Goal: Task Accomplishment & Management: Use online tool/utility

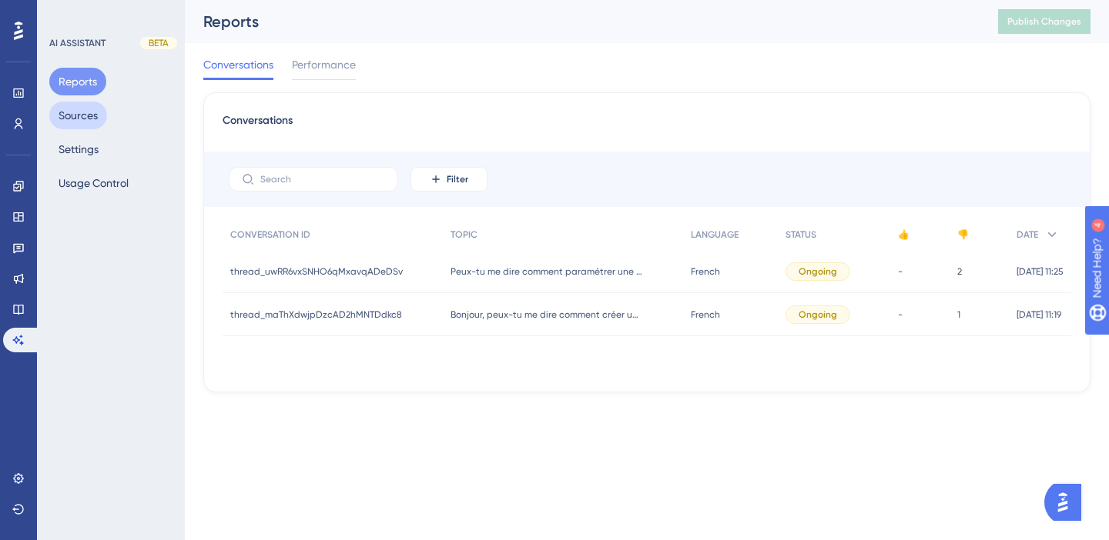
click at [85, 115] on button "Sources" at bounding box center [78, 116] width 58 height 28
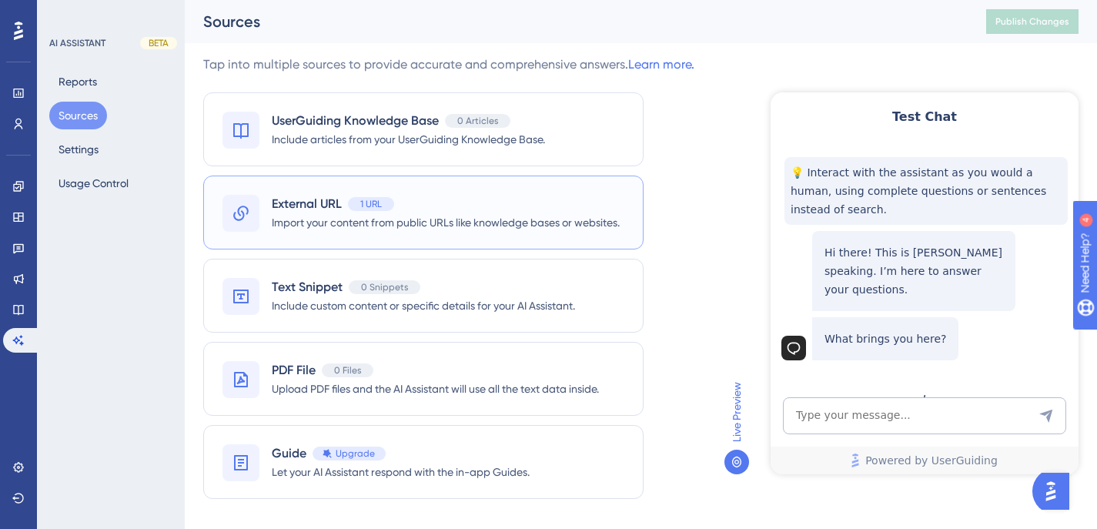
click at [366, 199] on span "1 URL" at bounding box center [371, 204] width 22 height 12
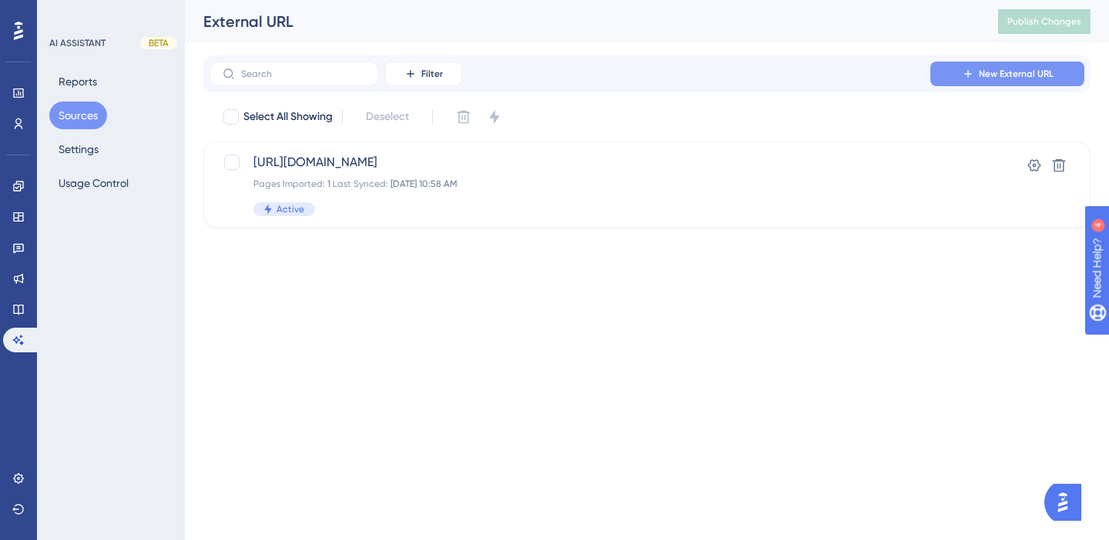
click at [966, 73] on icon at bounding box center [968, 74] width 12 height 12
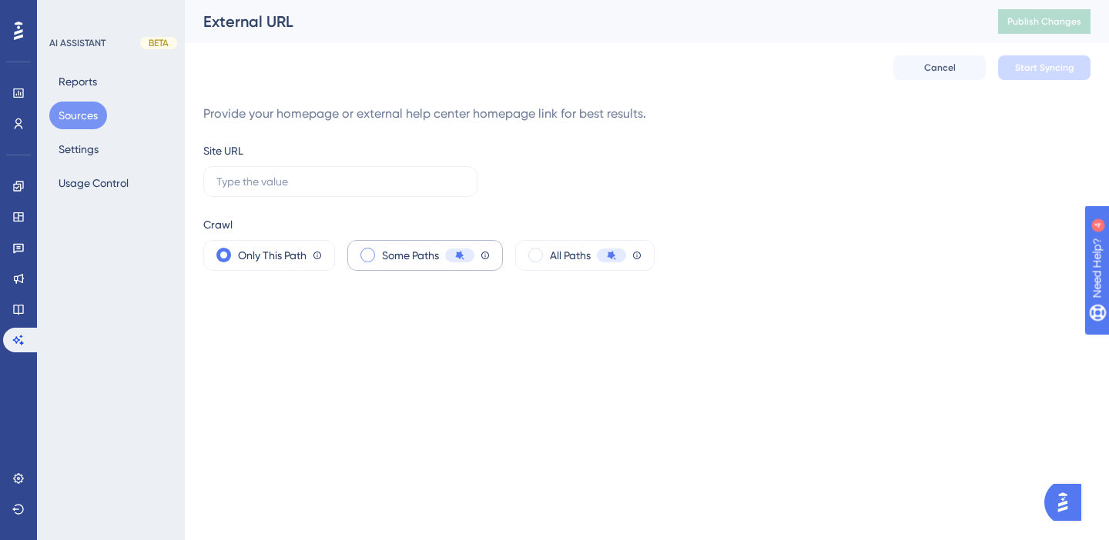
click at [423, 258] on span "Some Paths" at bounding box center [410, 255] width 57 height 18
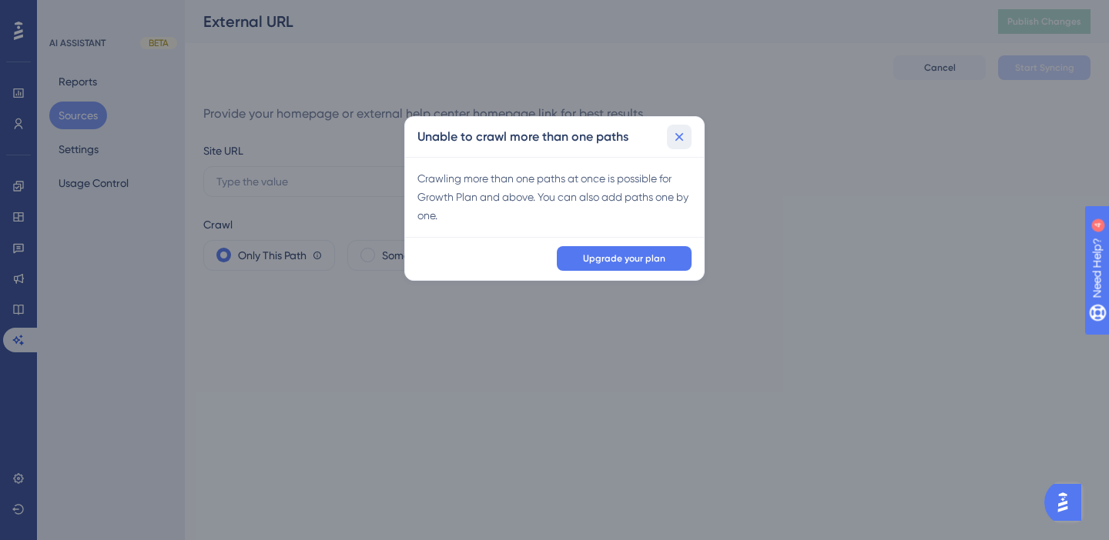
click at [684, 139] on icon at bounding box center [678, 136] width 15 height 15
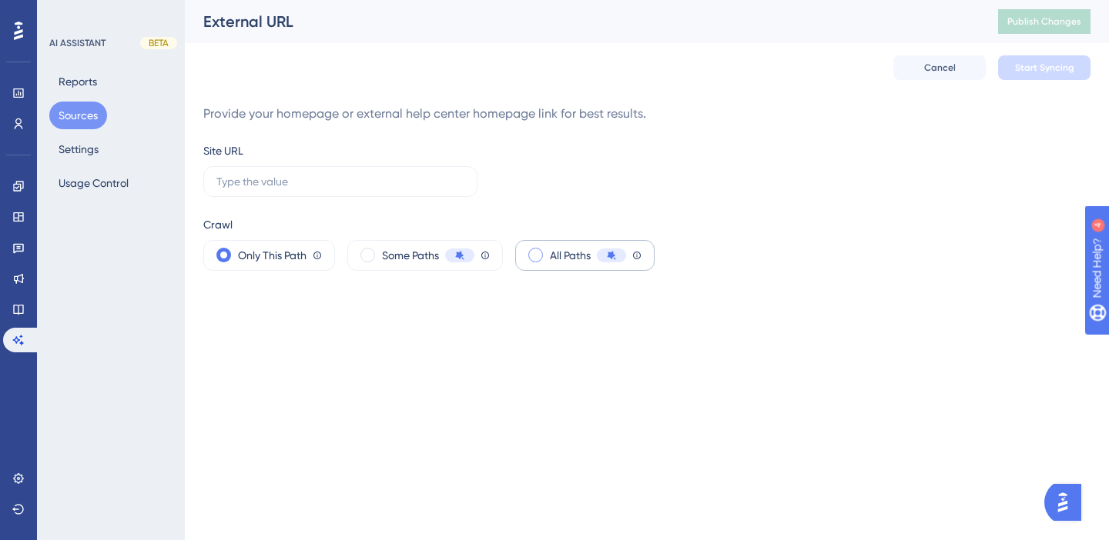
click at [558, 258] on span "All Paths" at bounding box center [570, 255] width 41 height 18
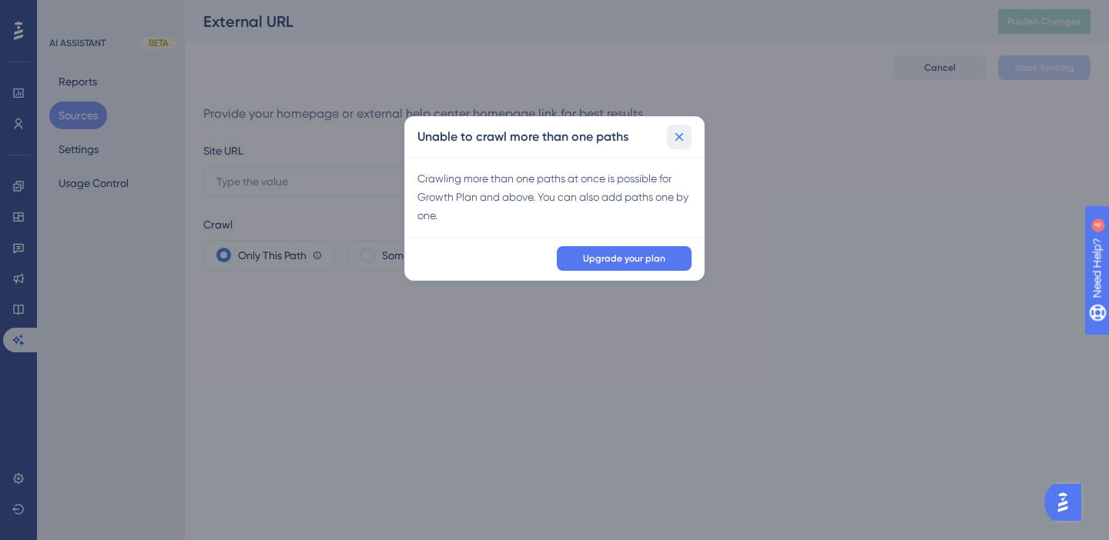
click at [683, 140] on icon at bounding box center [678, 136] width 15 height 15
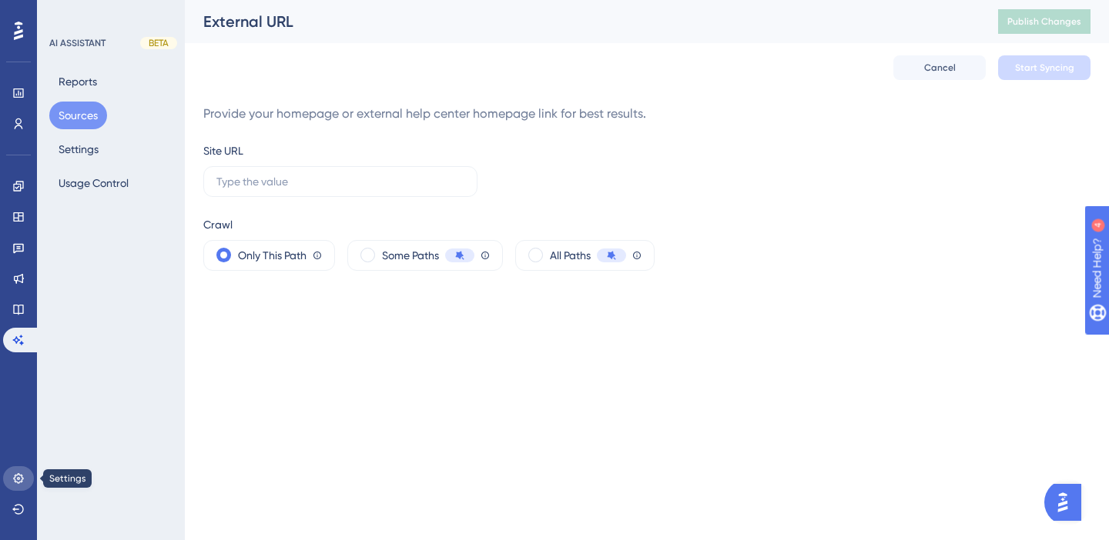
click at [14, 483] on icon at bounding box center [18, 479] width 12 height 12
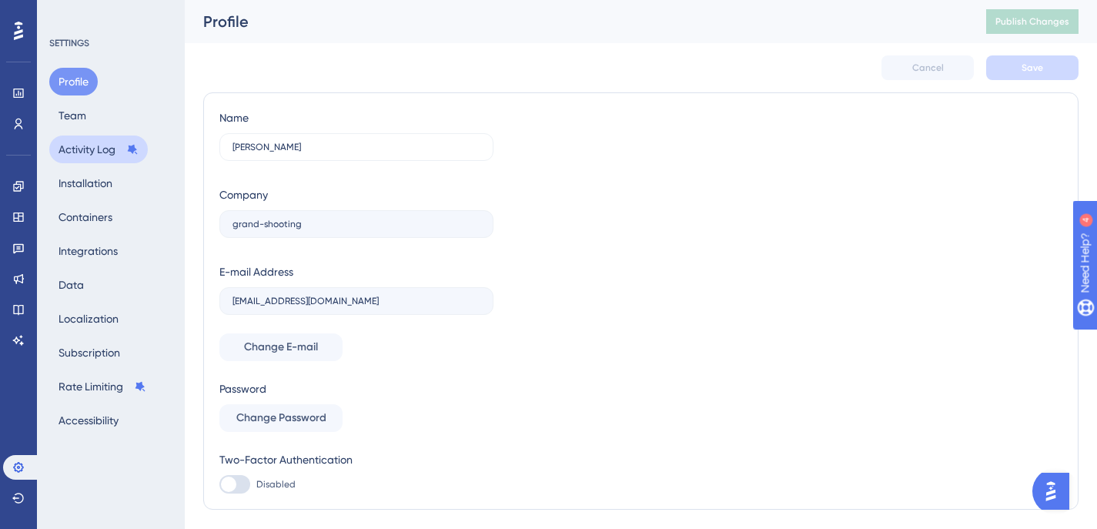
click at [65, 149] on button "Activity Log" at bounding box center [98, 149] width 99 height 28
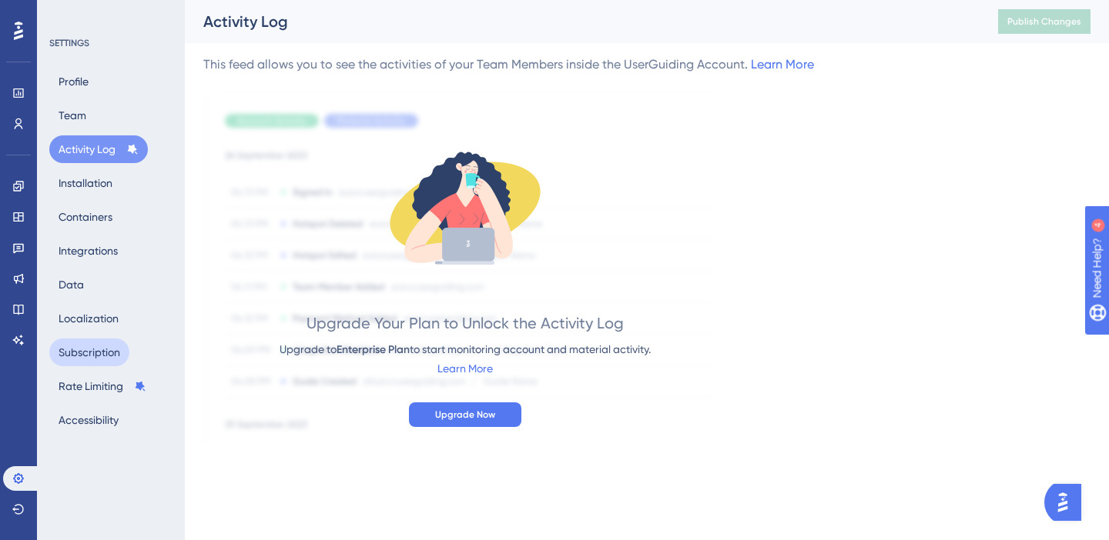
click at [91, 343] on button "Subscription" at bounding box center [89, 353] width 80 height 28
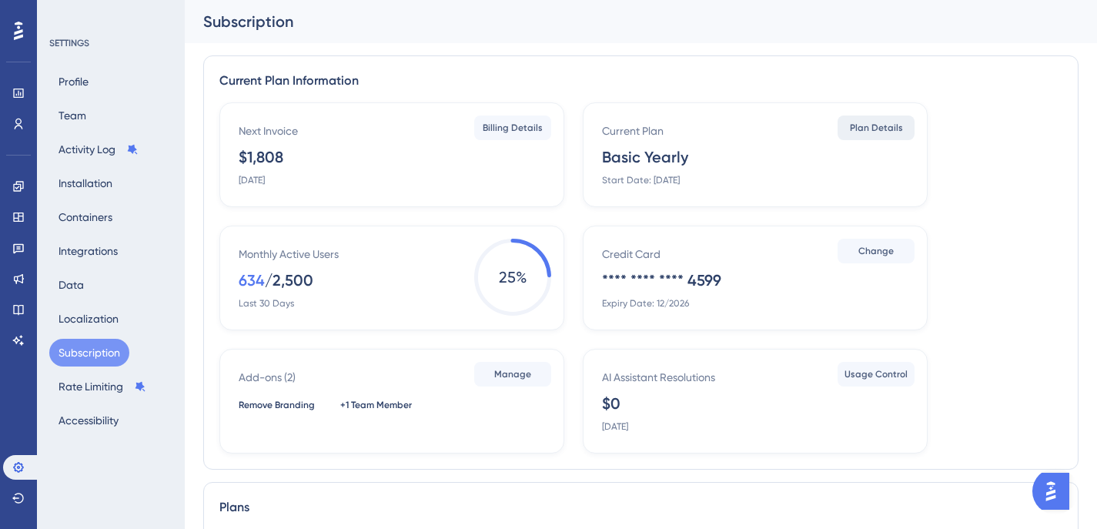
click at [857, 131] on span "Plan Details" at bounding box center [876, 128] width 53 height 12
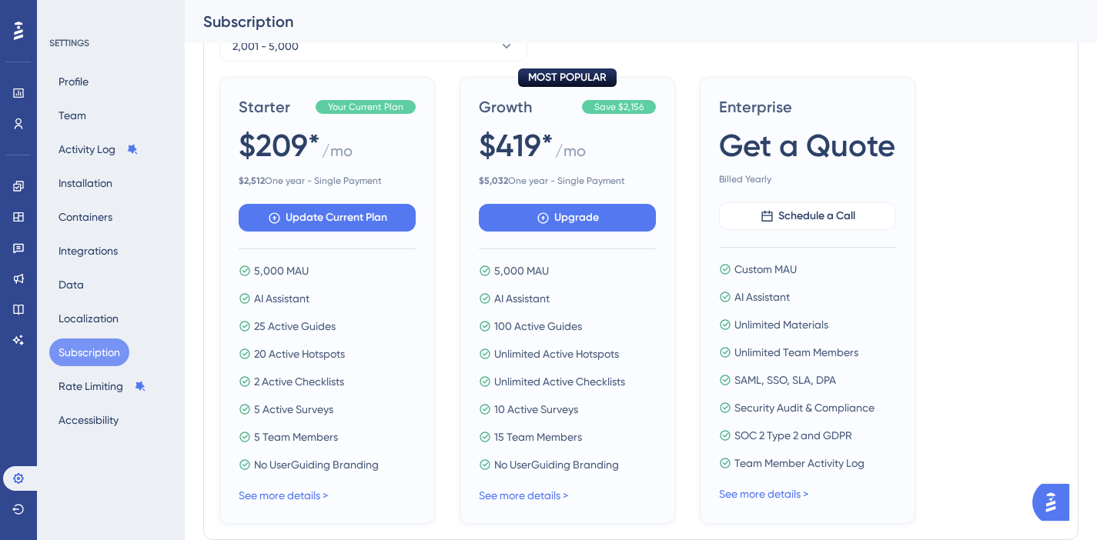
scroll to position [579, 0]
click at [523, 497] on link "See more details >" at bounding box center [523, 495] width 89 height 12
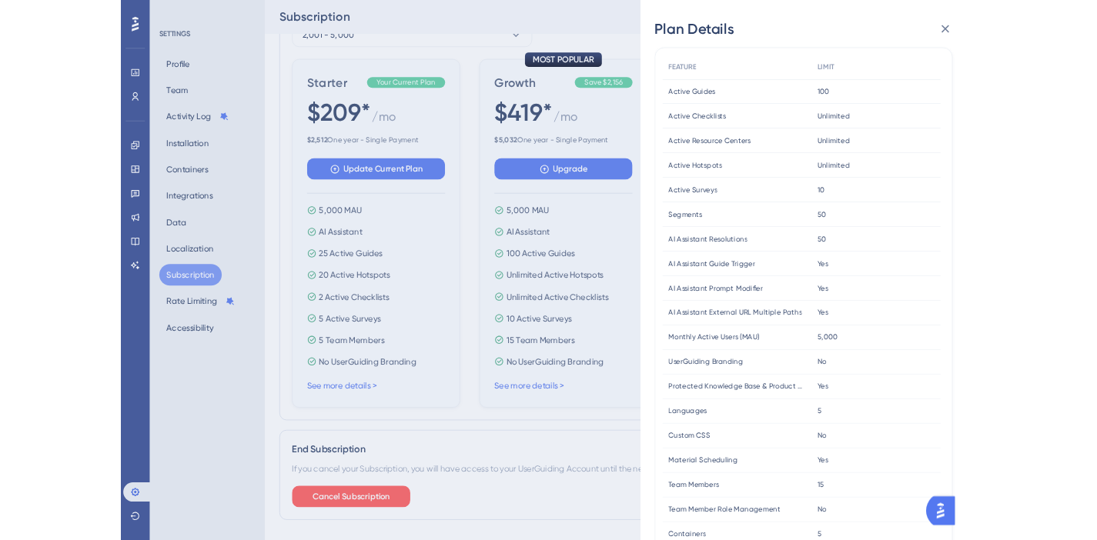
scroll to position [72, 0]
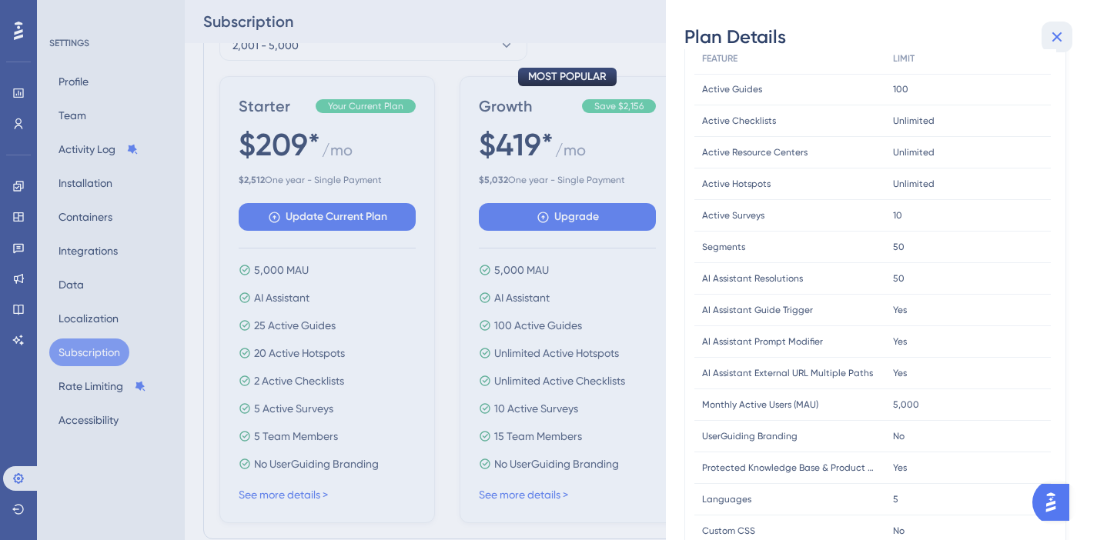
click at [1051, 33] on icon at bounding box center [1057, 37] width 18 height 18
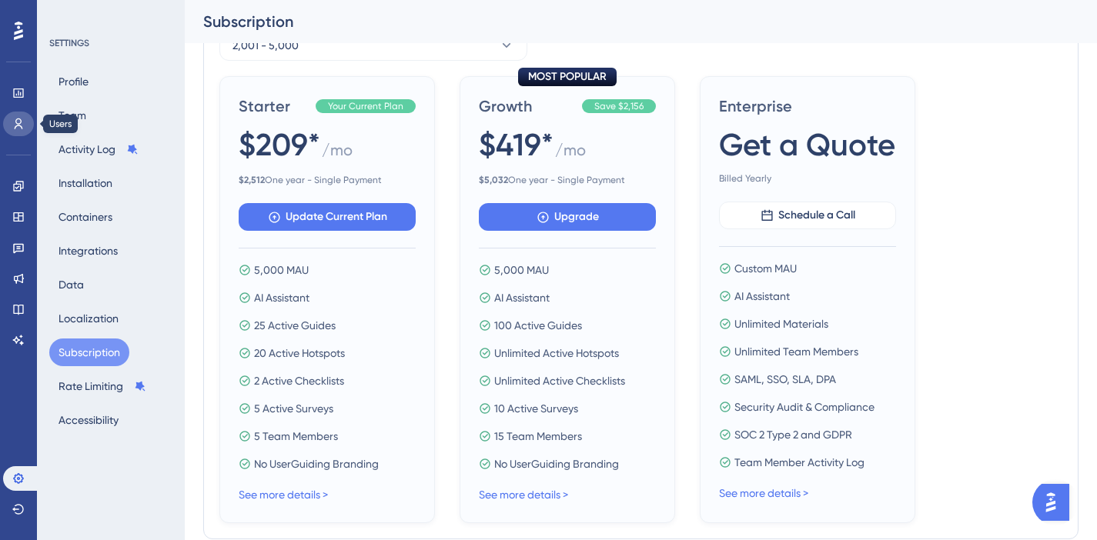
click at [15, 121] on icon at bounding box center [19, 124] width 8 height 11
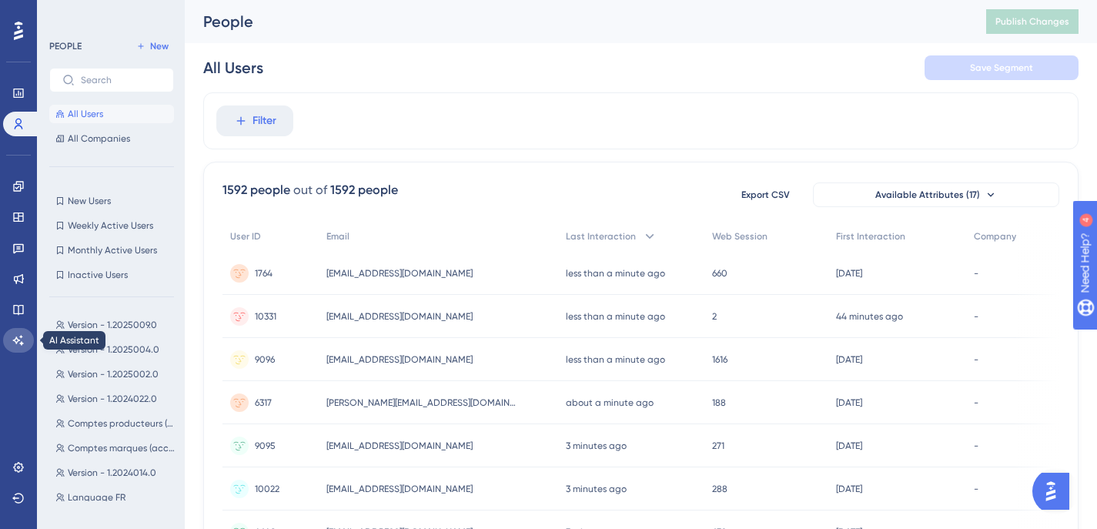
click at [23, 346] on link at bounding box center [18, 340] width 31 height 25
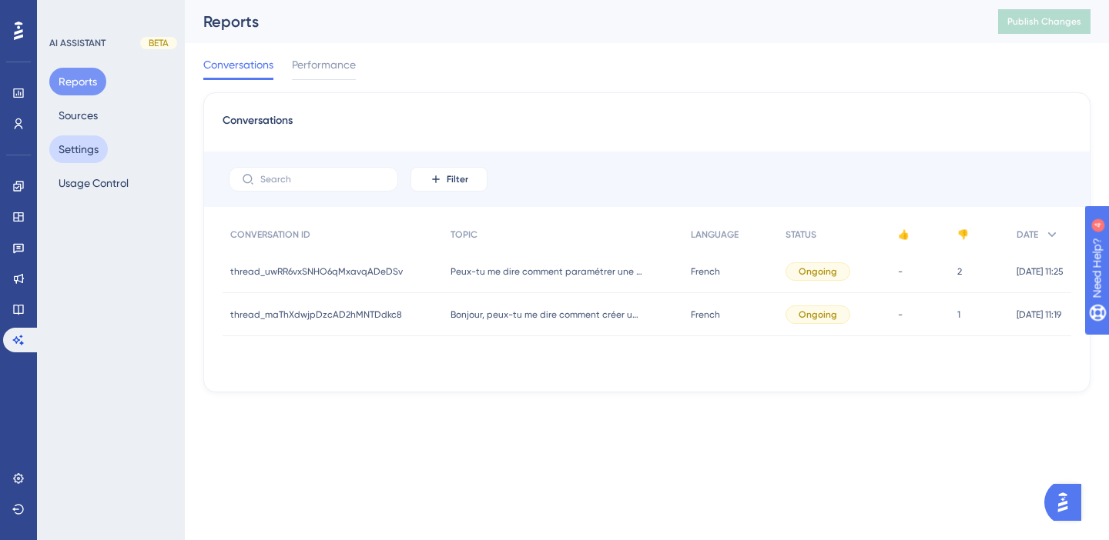
click at [87, 154] on button "Settings" at bounding box center [78, 149] width 59 height 28
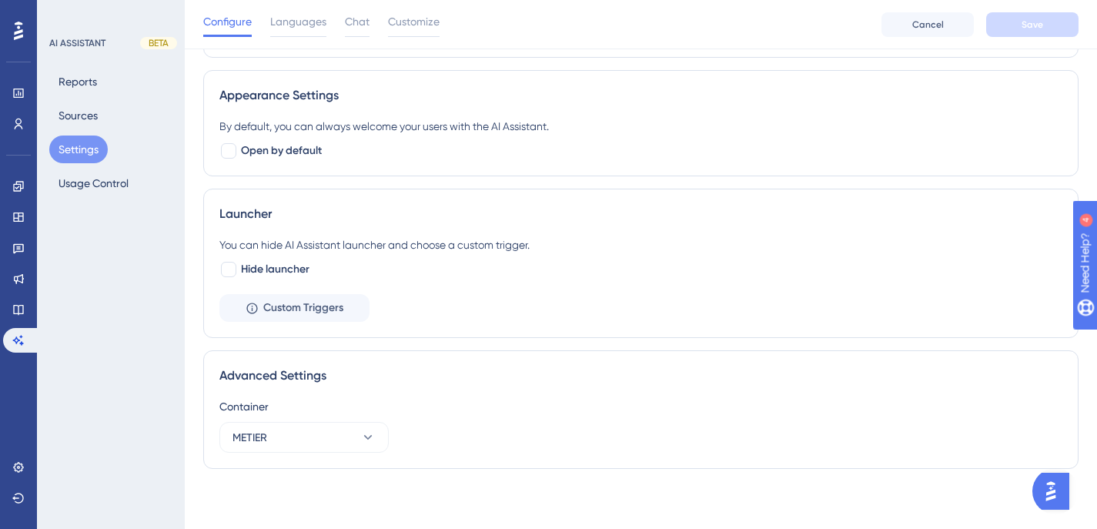
scroll to position [457, 0]
click at [96, 121] on button "Sources" at bounding box center [78, 116] width 58 height 28
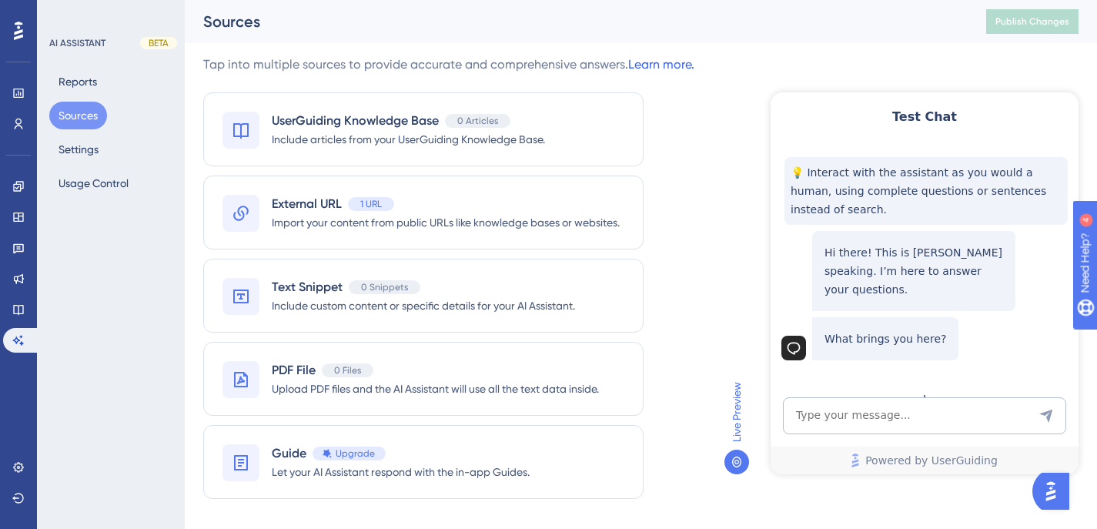
click at [653, 68] on link "Learn more." at bounding box center [661, 64] width 66 height 15
click at [73, 152] on button "Settings" at bounding box center [78, 149] width 59 height 28
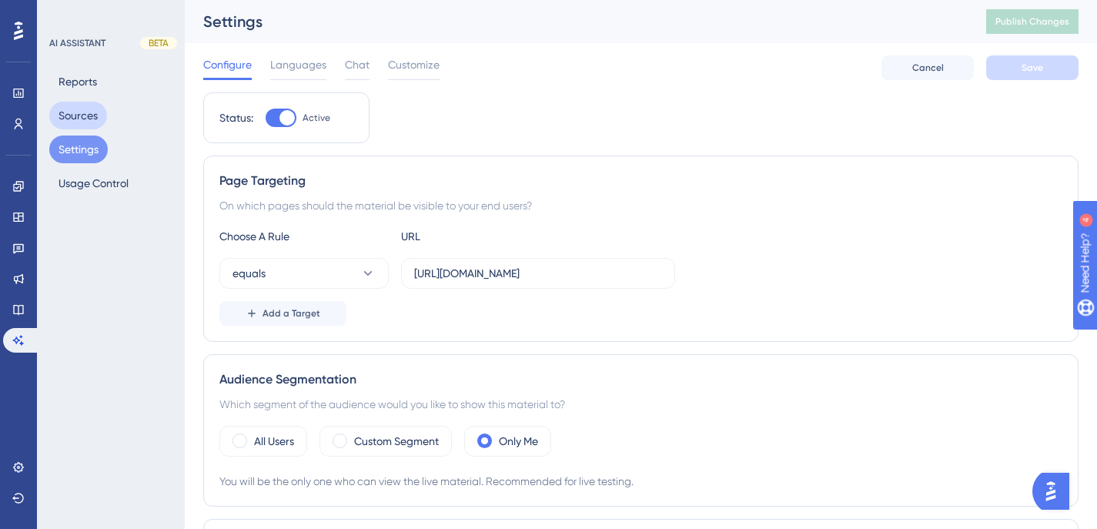
click at [71, 119] on button "Sources" at bounding box center [78, 116] width 58 height 28
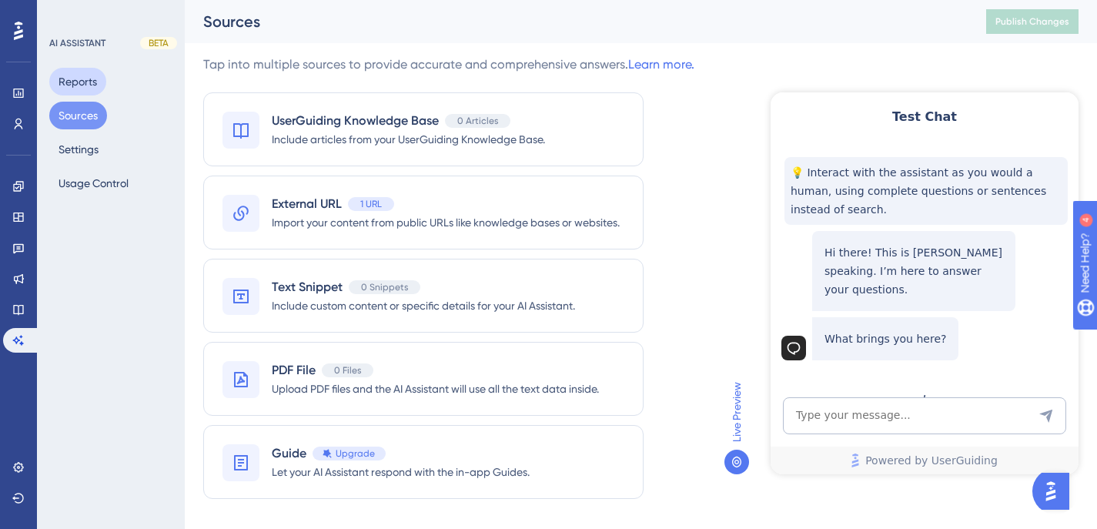
click at [88, 86] on button "Reports" at bounding box center [77, 82] width 57 height 28
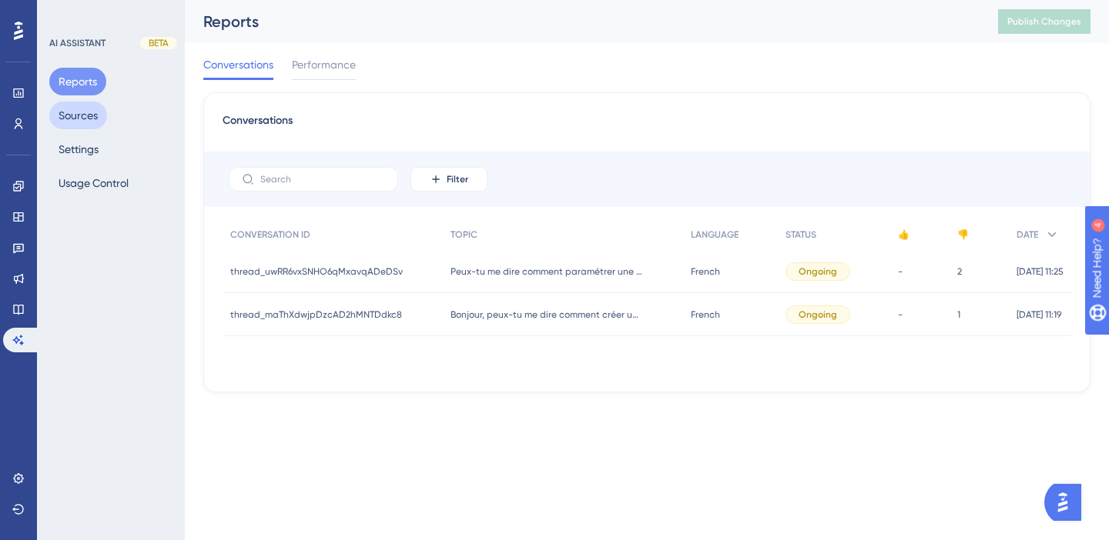
click at [85, 106] on button "Sources" at bounding box center [78, 116] width 58 height 28
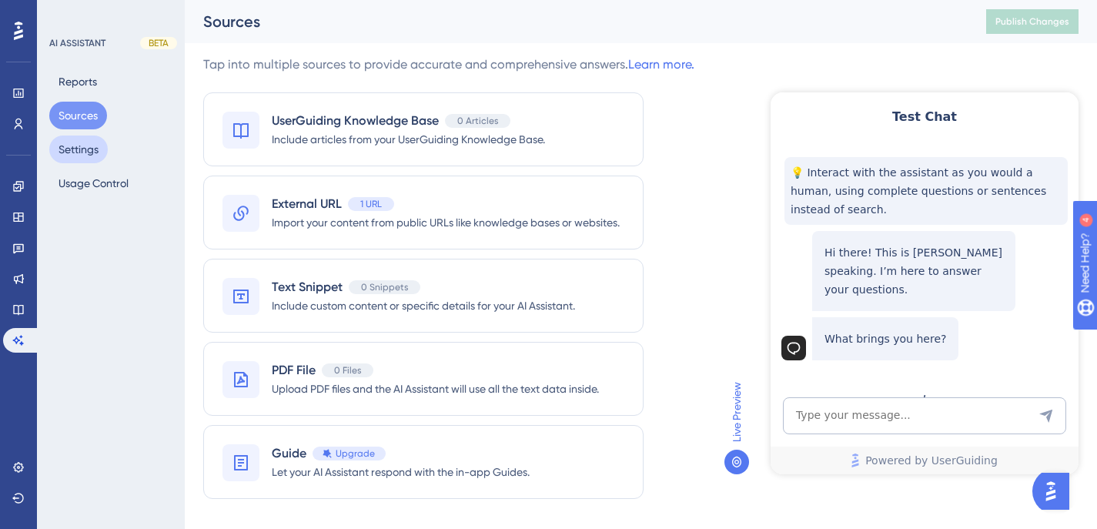
click at [86, 149] on button "Settings" at bounding box center [78, 149] width 59 height 28
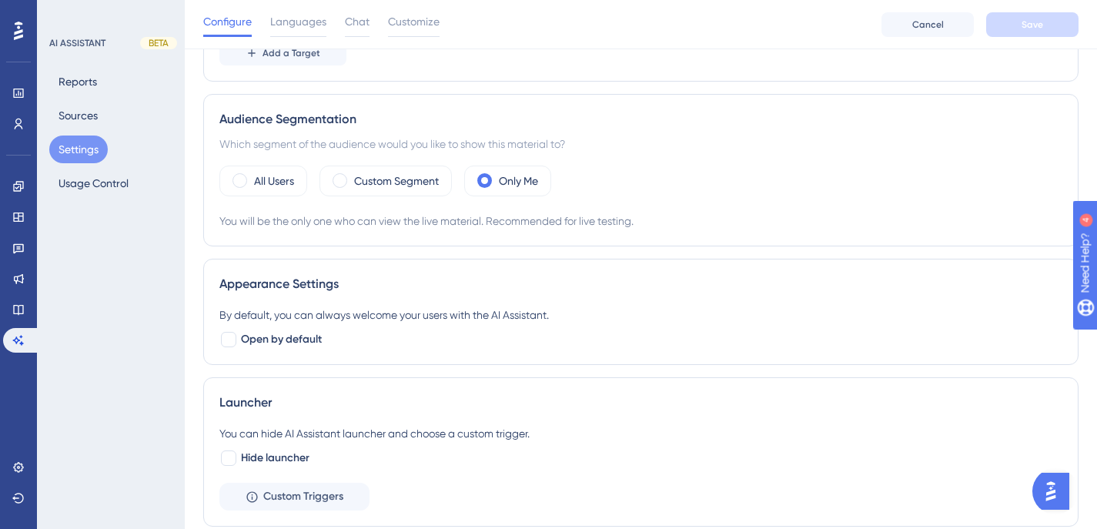
scroll to position [265, 0]
click at [104, 119] on button "Sources" at bounding box center [78, 116] width 58 height 28
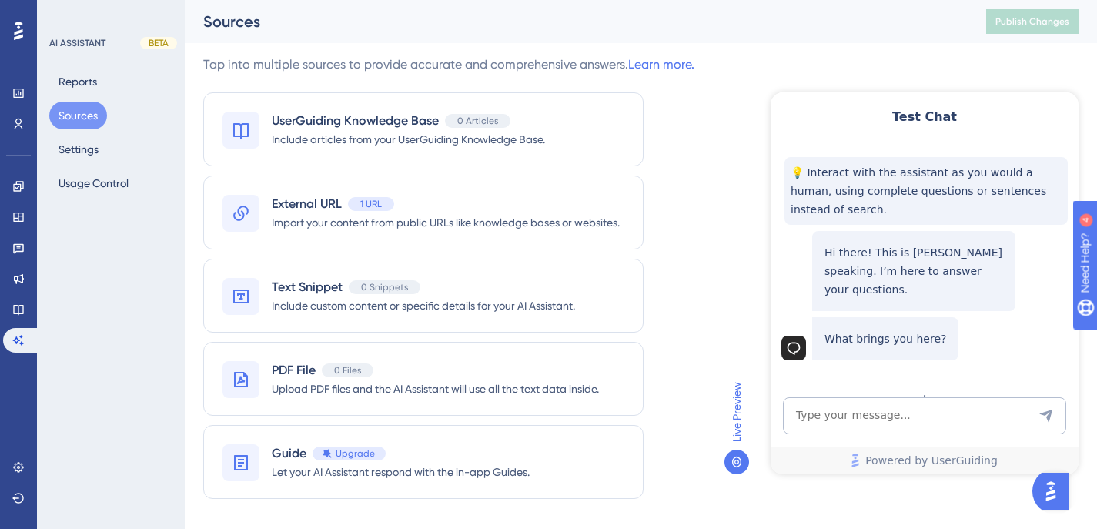
click at [85, 169] on div "Reports Sources Settings Usage Control" at bounding box center [111, 132] width 125 height 129
click at [94, 152] on button "Settings" at bounding box center [78, 149] width 59 height 28
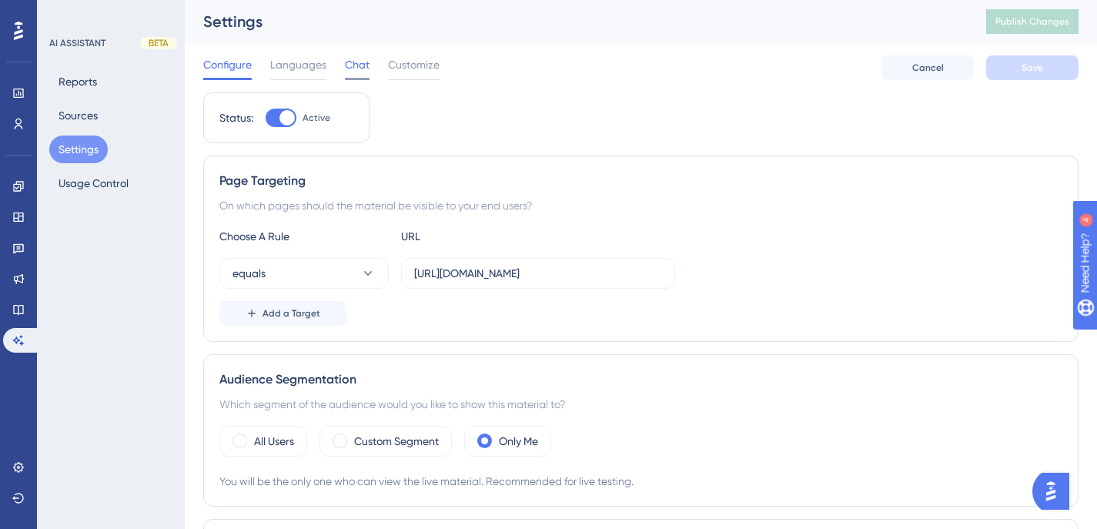
click at [353, 69] on span "Chat" at bounding box center [357, 64] width 25 height 18
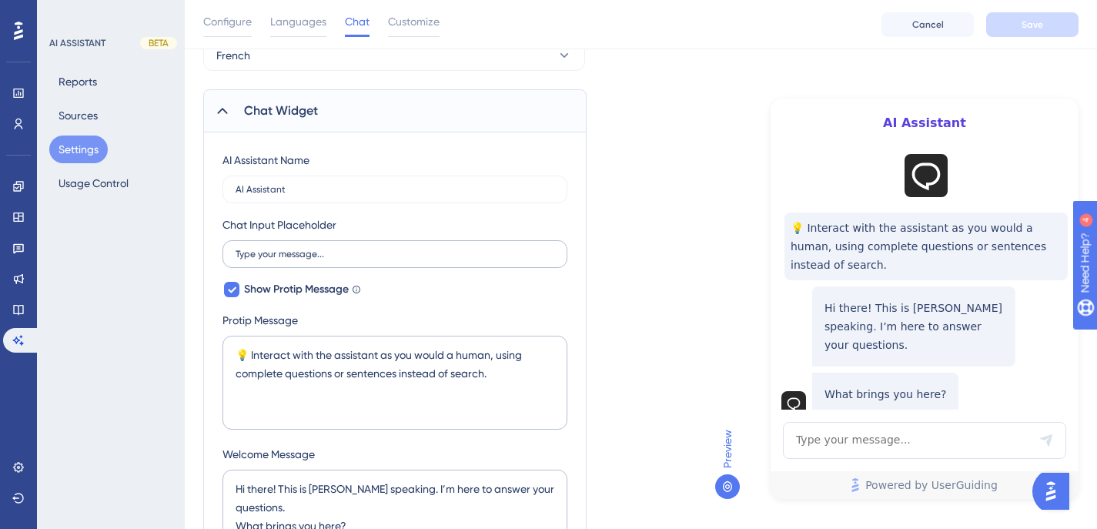
scroll to position [84, 0]
click at [386, 261] on label "Type your message..." at bounding box center [394, 253] width 345 height 28
click at [386, 259] on input "Type your message..." at bounding box center [395, 253] width 319 height 11
click at [418, 260] on label "Type your message..." at bounding box center [394, 253] width 345 height 28
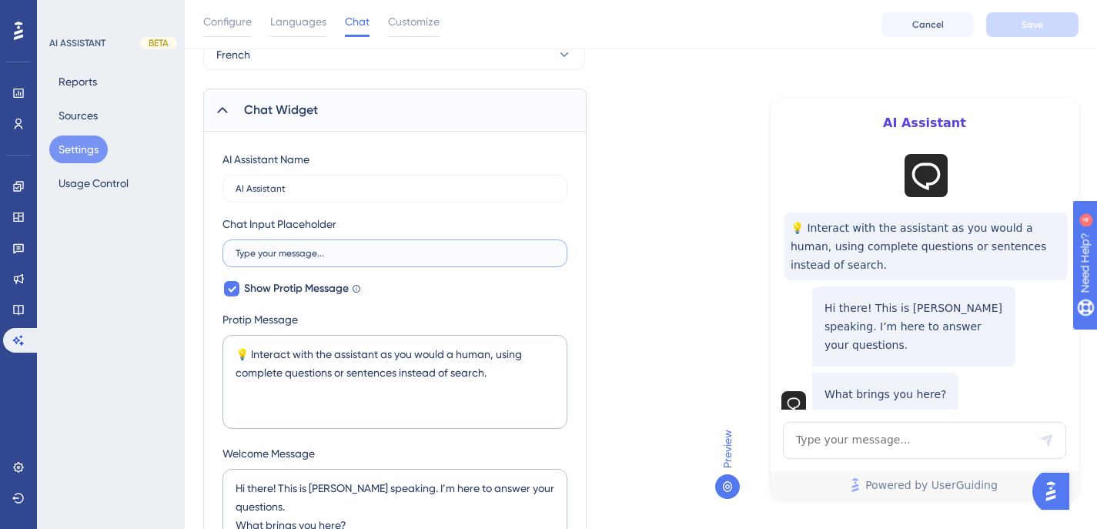
click at [418, 259] on input "Type your message..." at bounding box center [395, 253] width 319 height 11
type input "Type your message..."
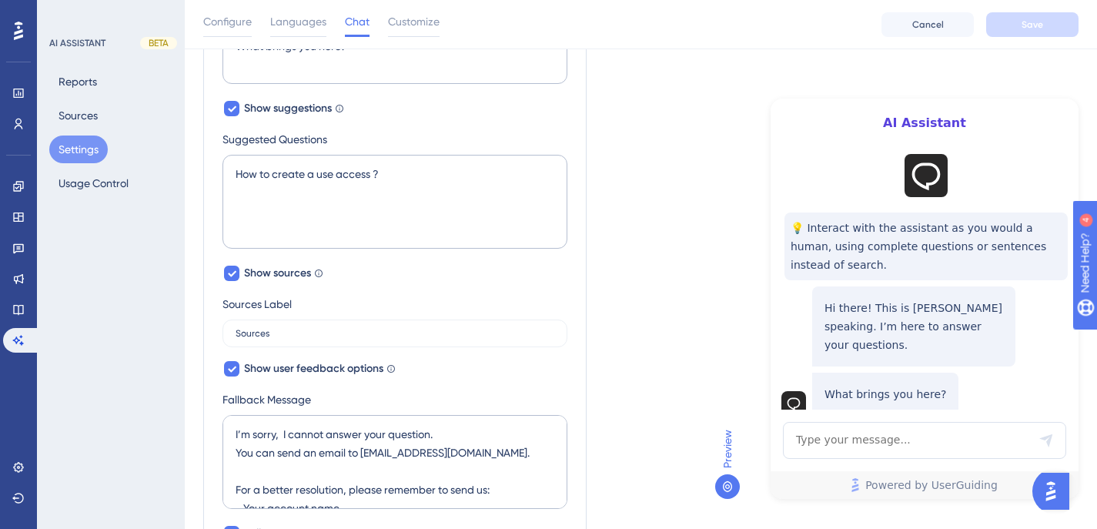
scroll to position [564, 0]
click at [22, 312] on icon at bounding box center [18, 309] width 12 height 12
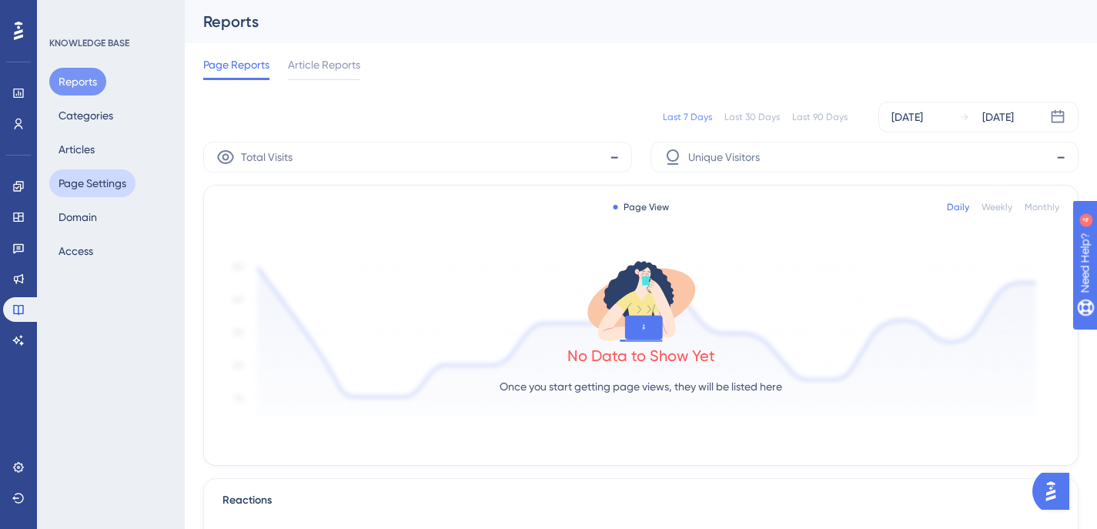
click at [92, 177] on button "Page Settings" at bounding box center [92, 183] width 86 height 28
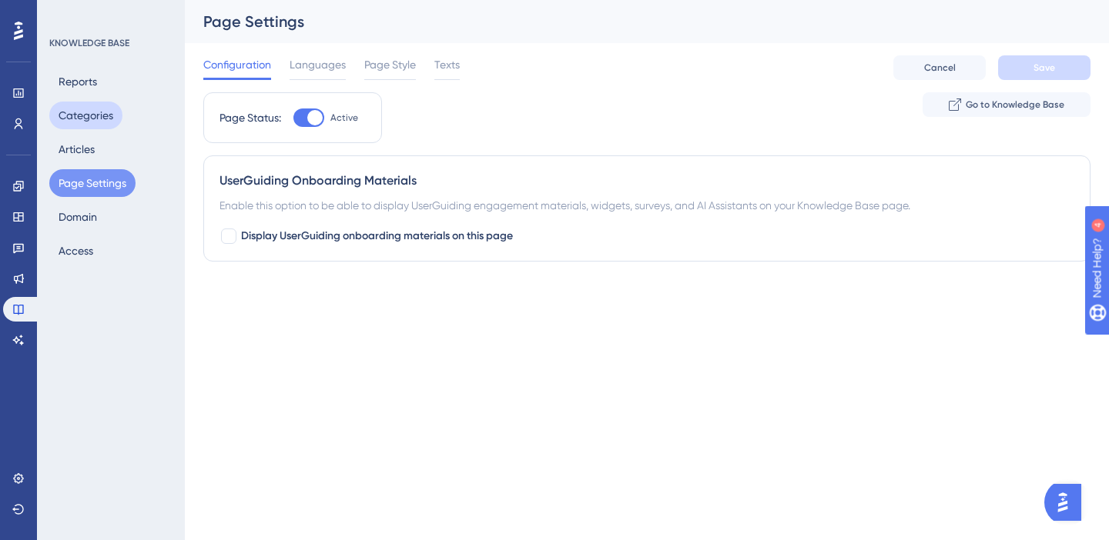
click at [105, 120] on button "Categories" at bounding box center [85, 116] width 73 height 28
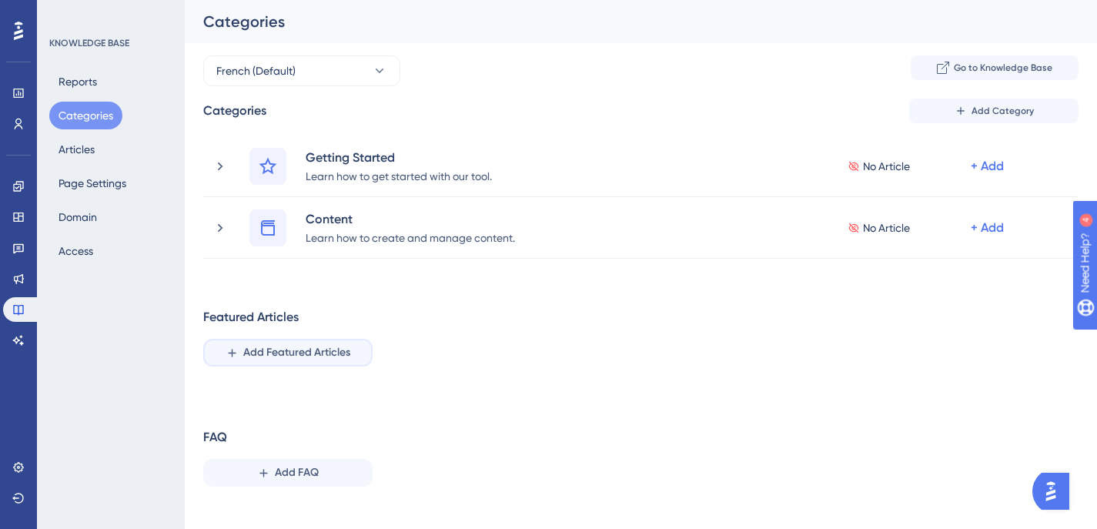
click at [323, 354] on span "Add Featured Articles" at bounding box center [296, 352] width 107 height 18
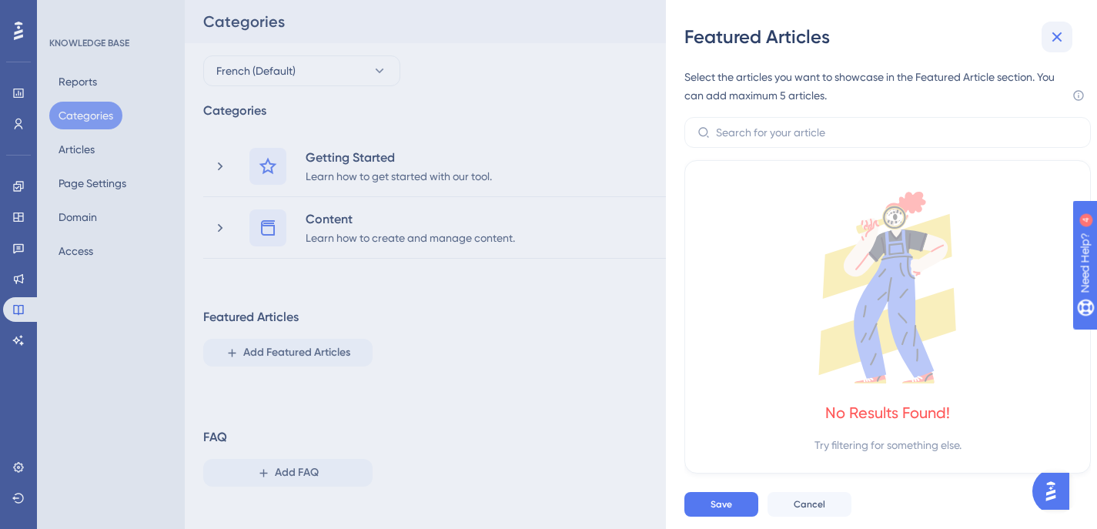
click at [1054, 35] on icon at bounding box center [1057, 37] width 18 height 18
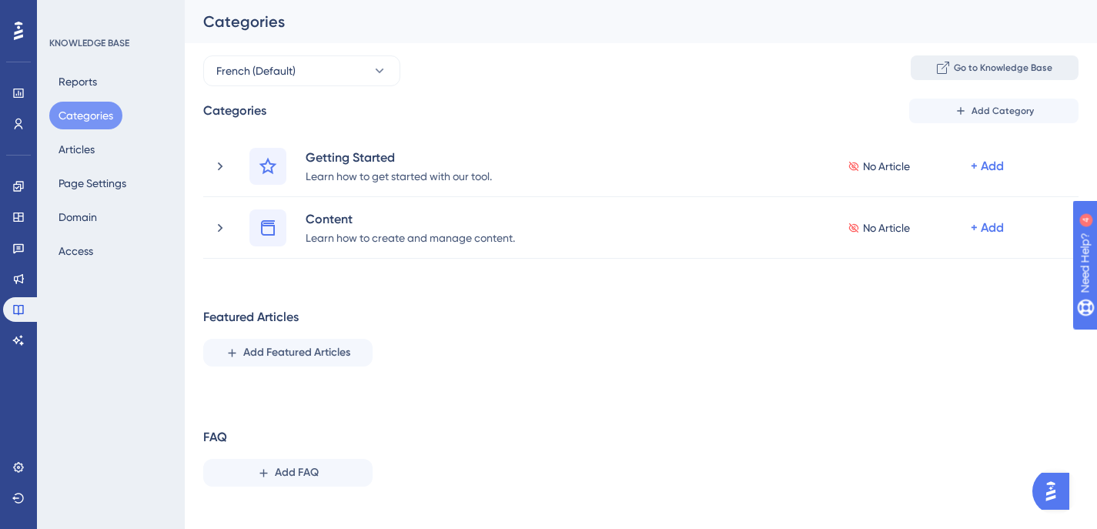
click at [1000, 63] on span "Go to Knowledge Base" at bounding box center [1003, 68] width 99 height 12
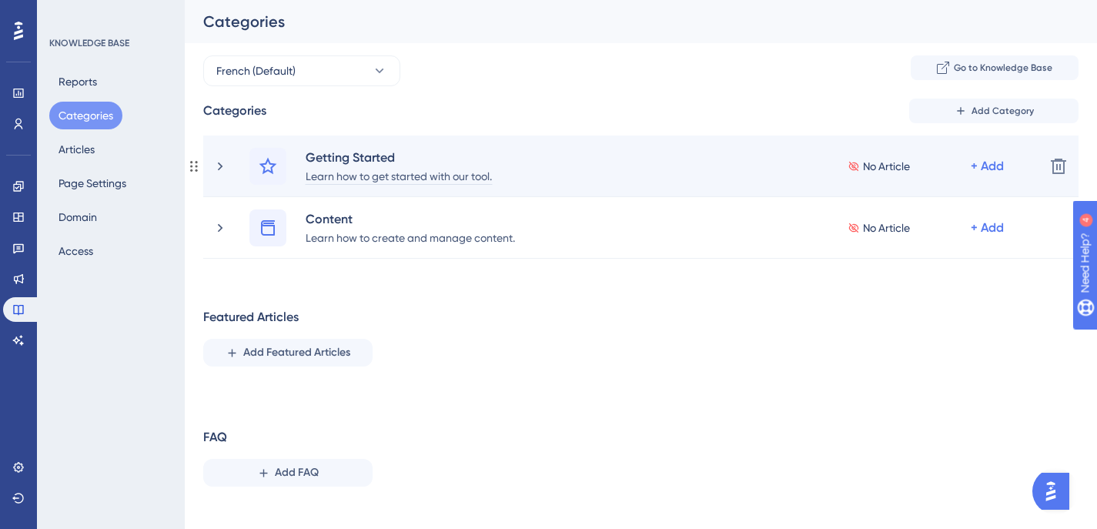
click at [450, 179] on div "Learn how to get started with our tool." at bounding box center [399, 175] width 188 height 18
click at [213, 168] on icon at bounding box center [219, 166] width 15 height 15
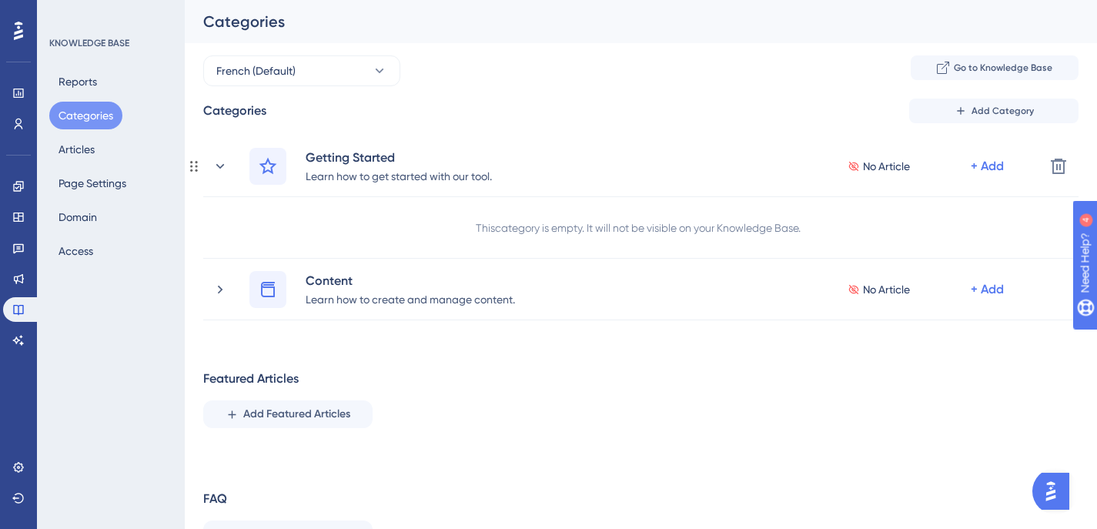
click at [213, 168] on icon at bounding box center [219, 166] width 15 height 15
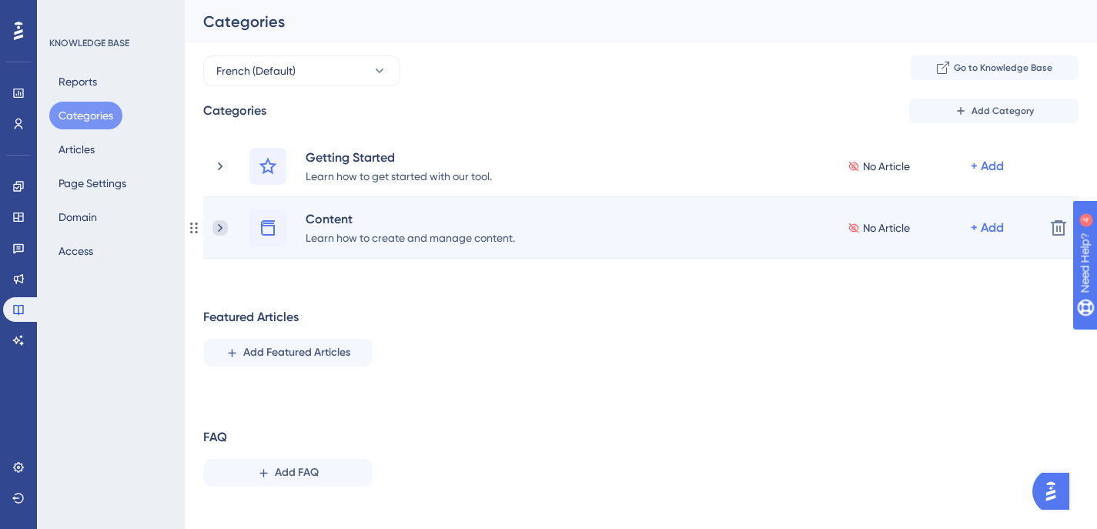
click at [213, 227] on icon at bounding box center [219, 227] width 15 height 15
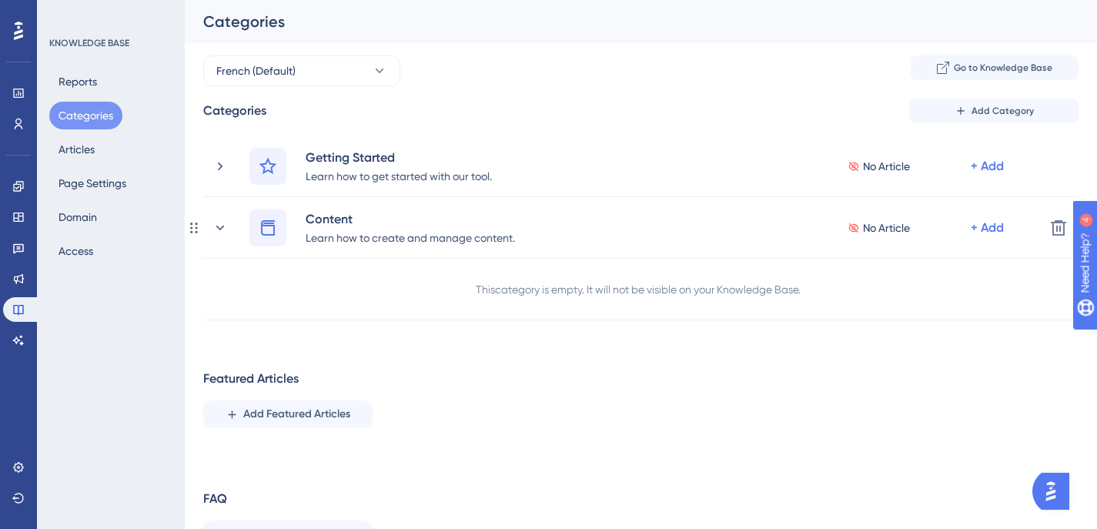
click at [213, 227] on icon at bounding box center [219, 227] width 15 height 15
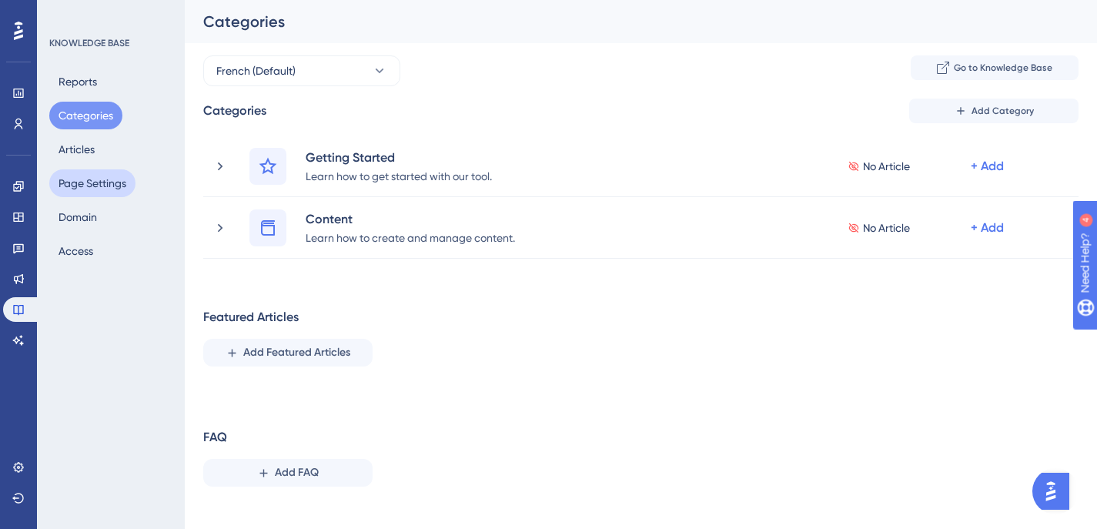
click at [104, 174] on button "Page Settings" at bounding box center [92, 183] width 86 height 28
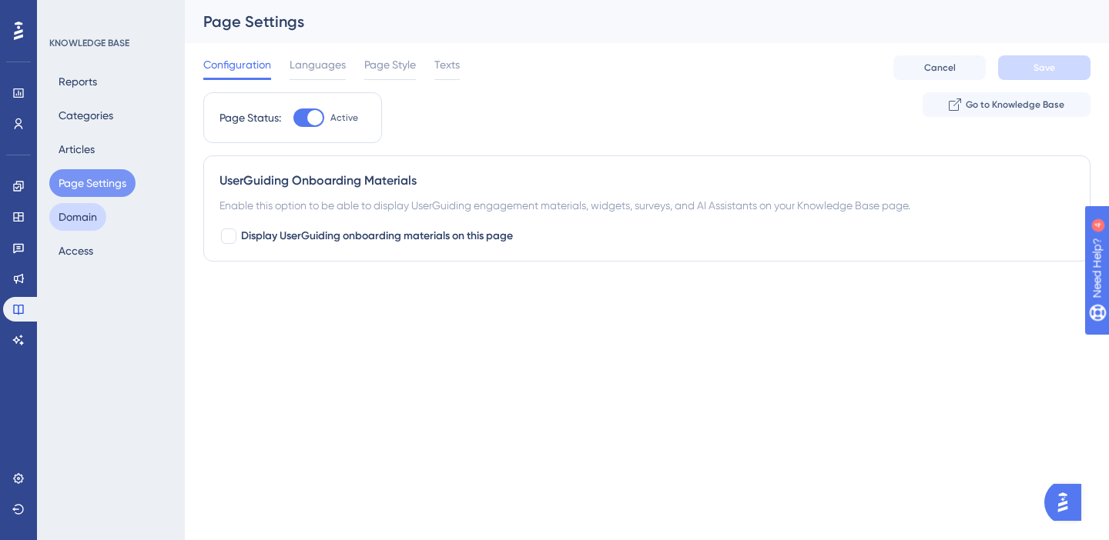
click at [103, 212] on button "Domain" at bounding box center [77, 217] width 57 height 28
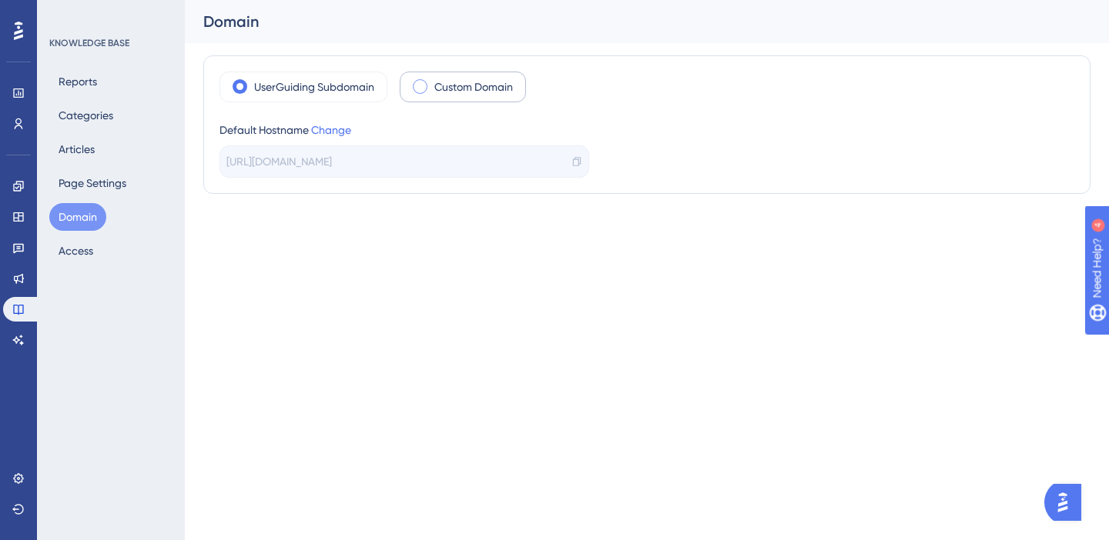
click at [460, 83] on label "Custom Domain" at bounding box center [473, 87] width 79 height 18
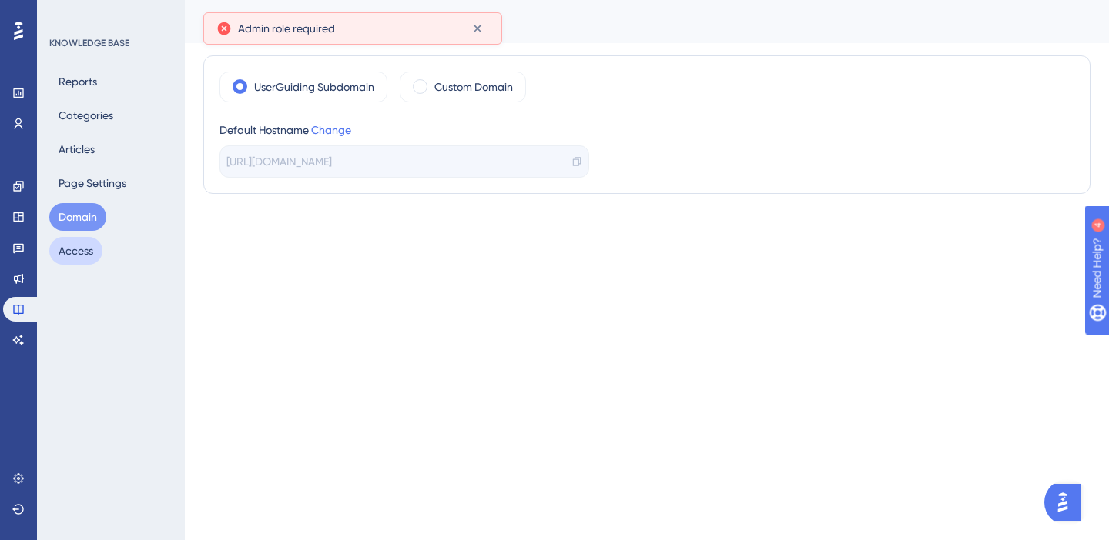
click at [63, 249] on button "Access" at bounding box center [75, 251] width 53 height 28
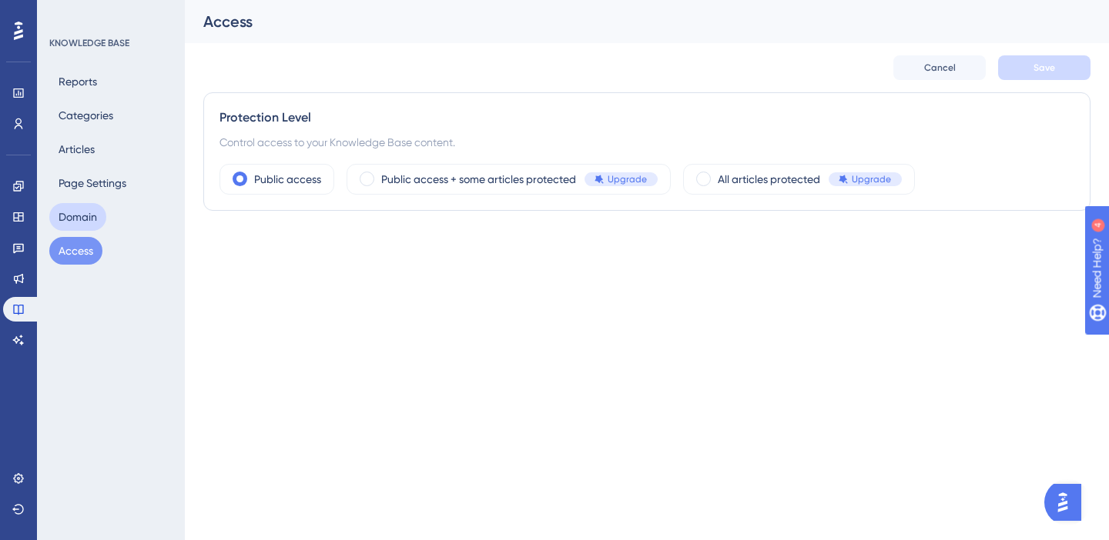
click at [68, 213] on button "Domain" at bounding box center [77, 217] width 57 height 28
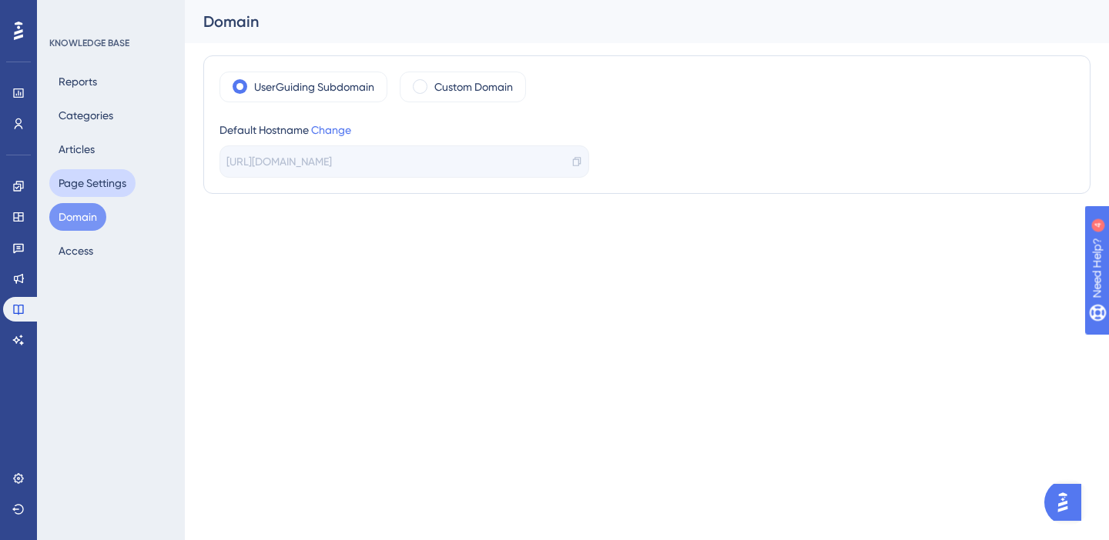
click at [92, 186] on button "Page Settings" at bounding box center [92, 183] width 86 height 28
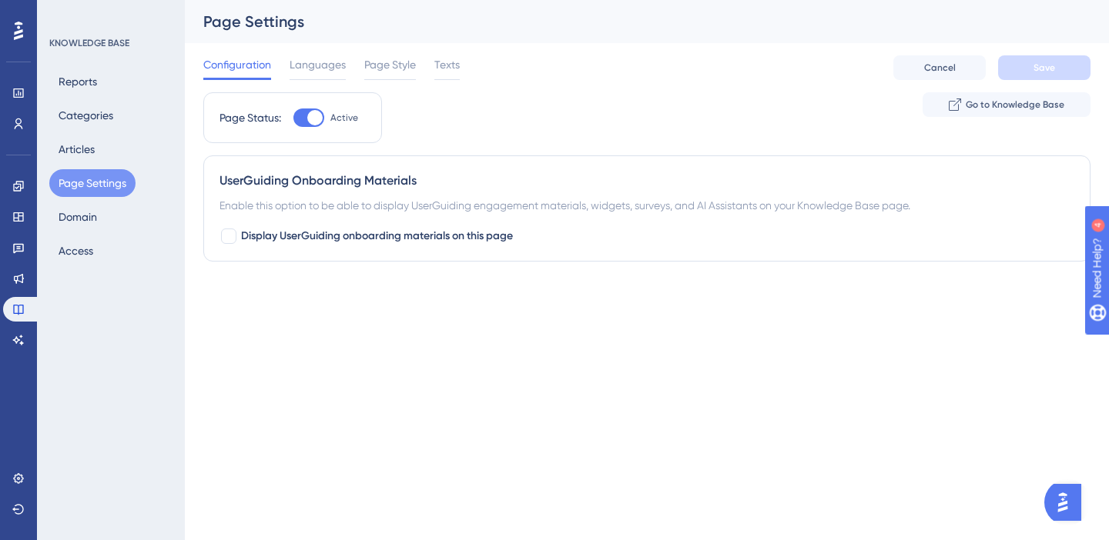
click at [105, 152] on div "Reports Categories Articles Page Settings Domain Access" at bounding box center [111, 166] width 125 height 197
click at [65, 145] on button "Articles" at bounding box center [76, 149] width 55 height 28
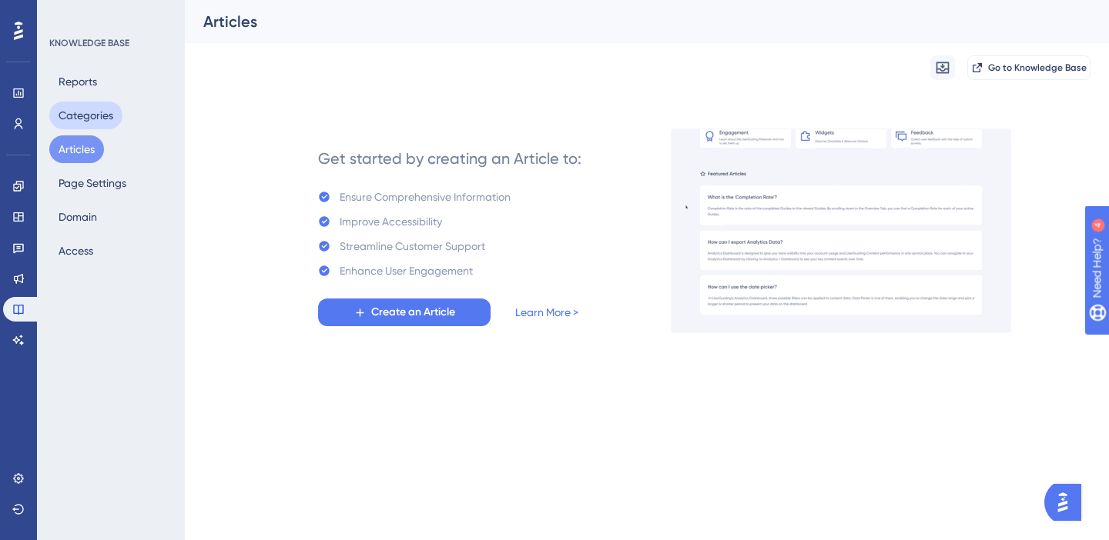
click at [89, 113] on button "Categories" at bounding box center [85, 116] width 73 height 28
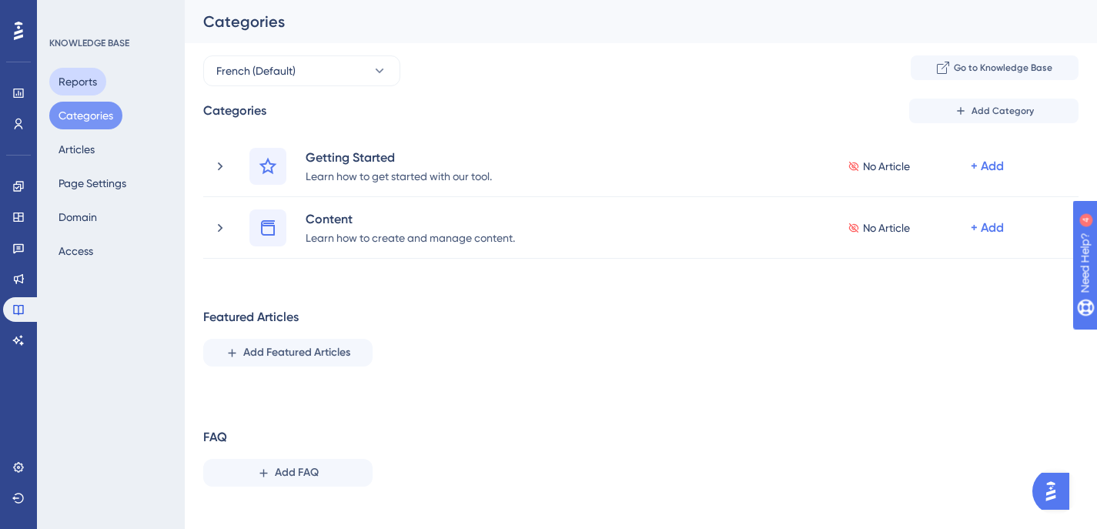
click at [89, 86] on button "Reports" at bounding box center [77, 82] width 57 height 28
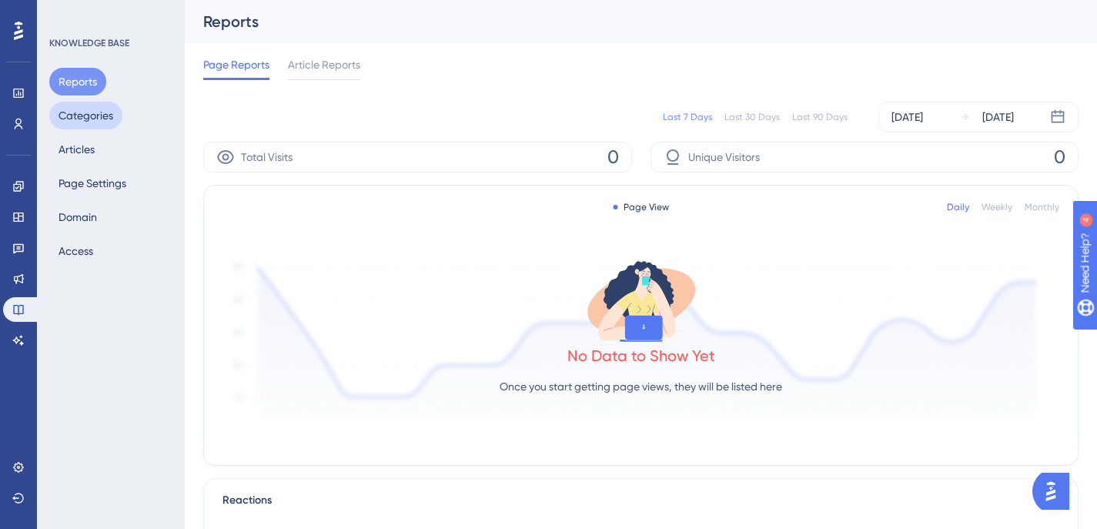
click at [80, 106] on button "Categories" at bounding box center [85, 116] width 73 height 28
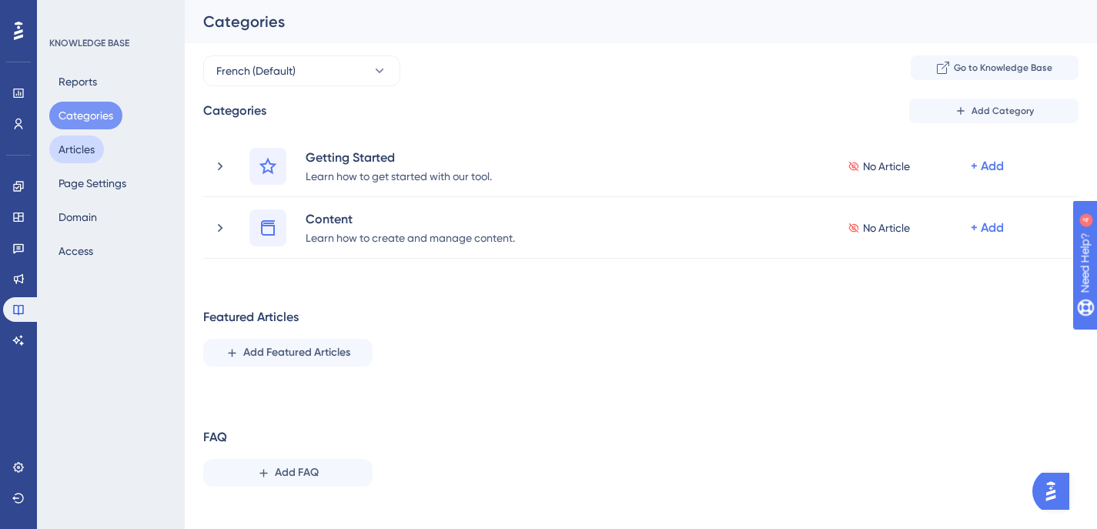
click at [79, 150] on button "Articles" at bounding box center [76, 149] width 55 height 28
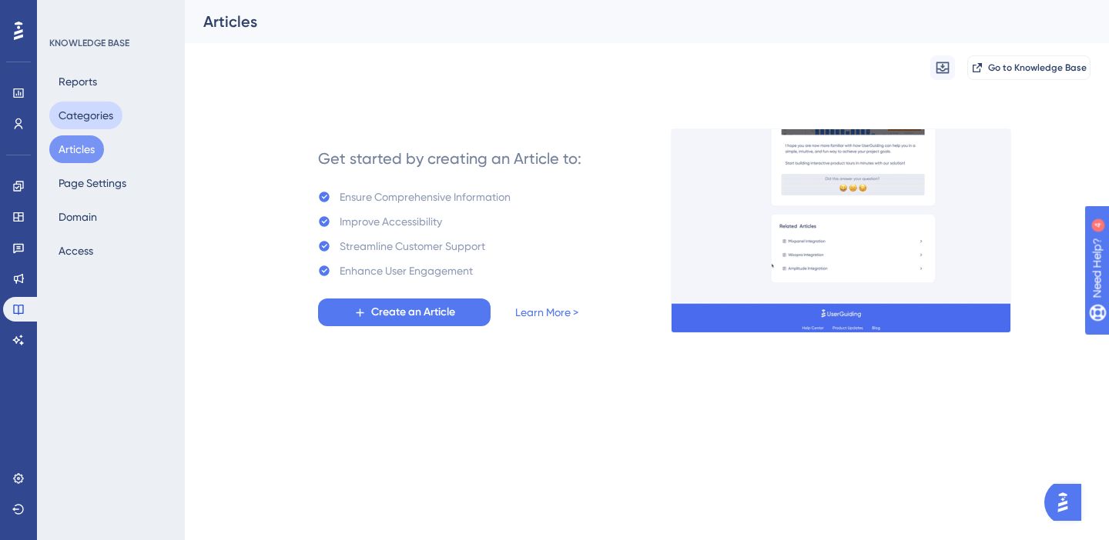
click at [90, 122] on button "Categories" at bounding box center [85, 116] width 73 height 28
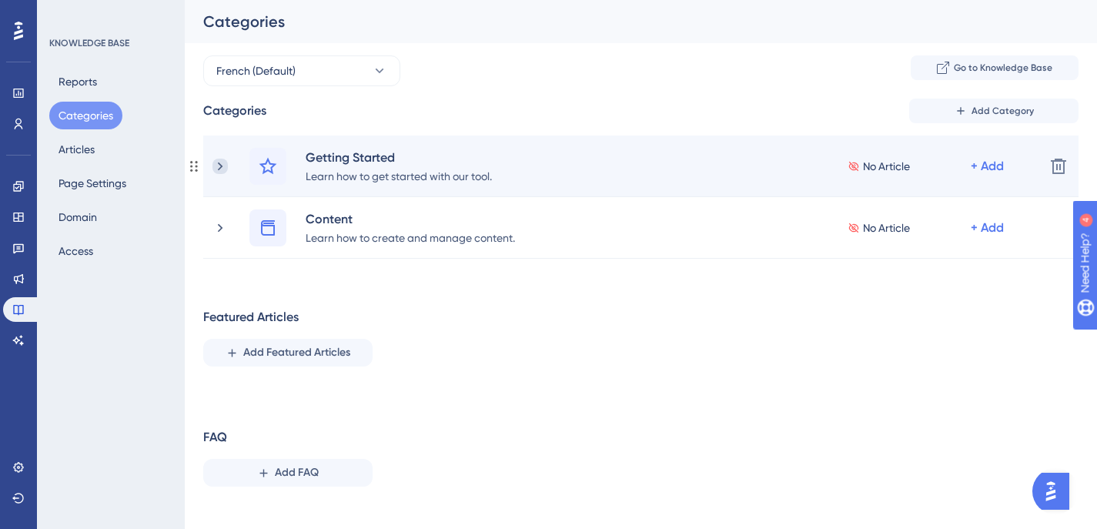
click at [217, 170] on icon at bounding box center [219, 166] width 15 height 15
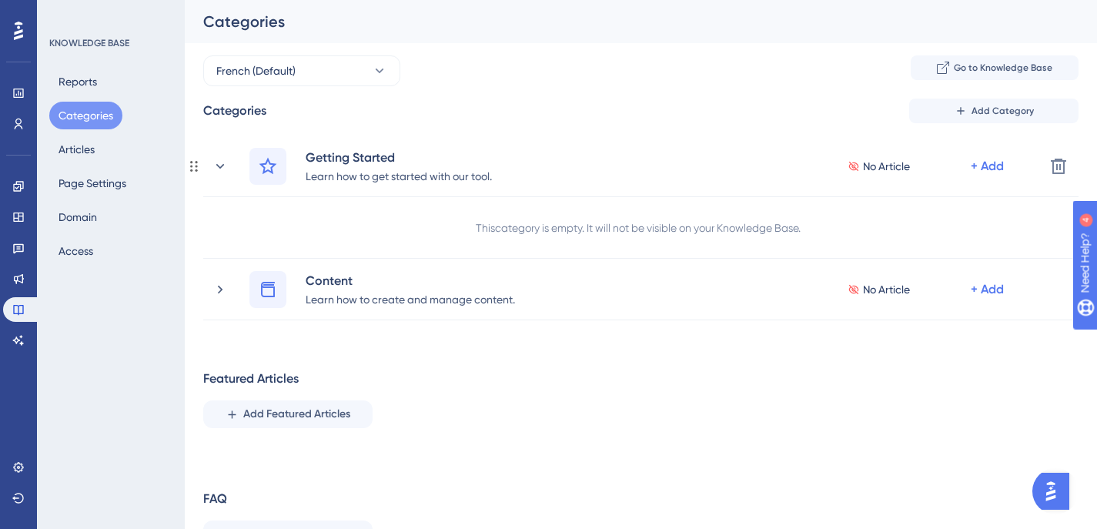
click at [217, 170] on icon at bounding box center [219, 166] width 15 height 15
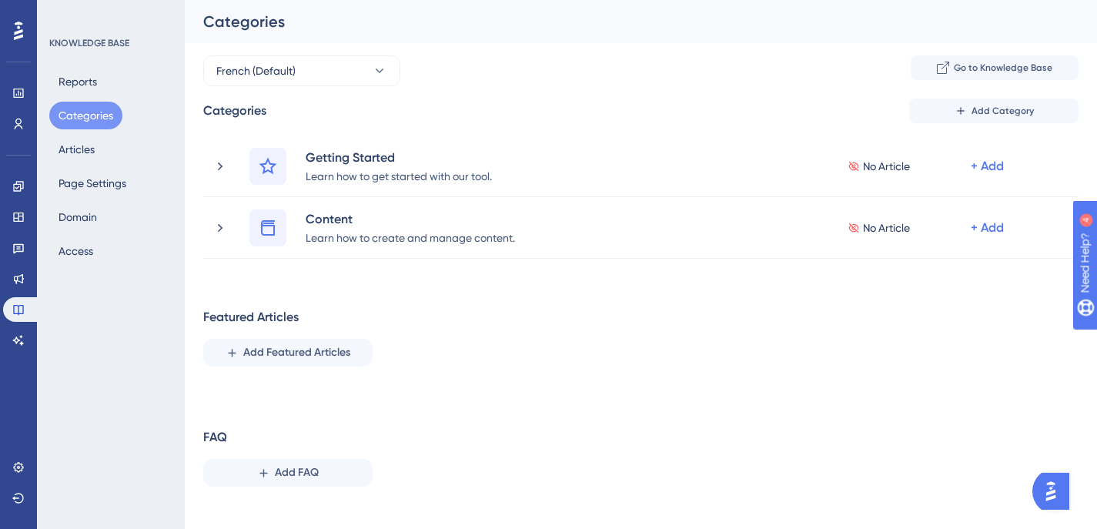
click at [1046, 482] on img "Open AI Assistant Launcher" at bounding box center [1051, 491] width 28 height 28
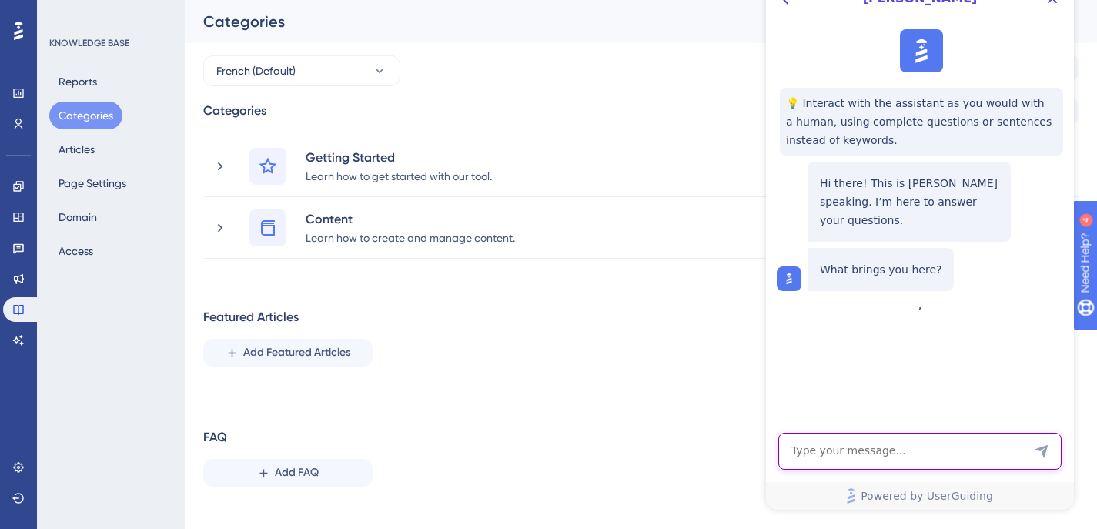
click at [935, 459] on textarea "AI Assistant Text Input" at bounding box center [919, 451] width 283 height 37
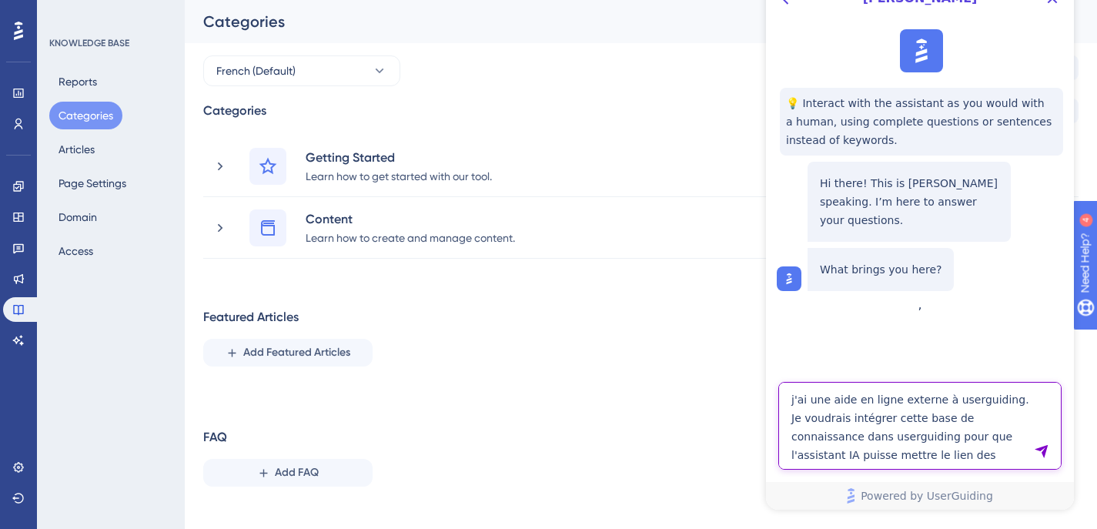
type textarea "j'ai une aide en ligne externe à userguiding. Je voudrais intégrer cette base d…"
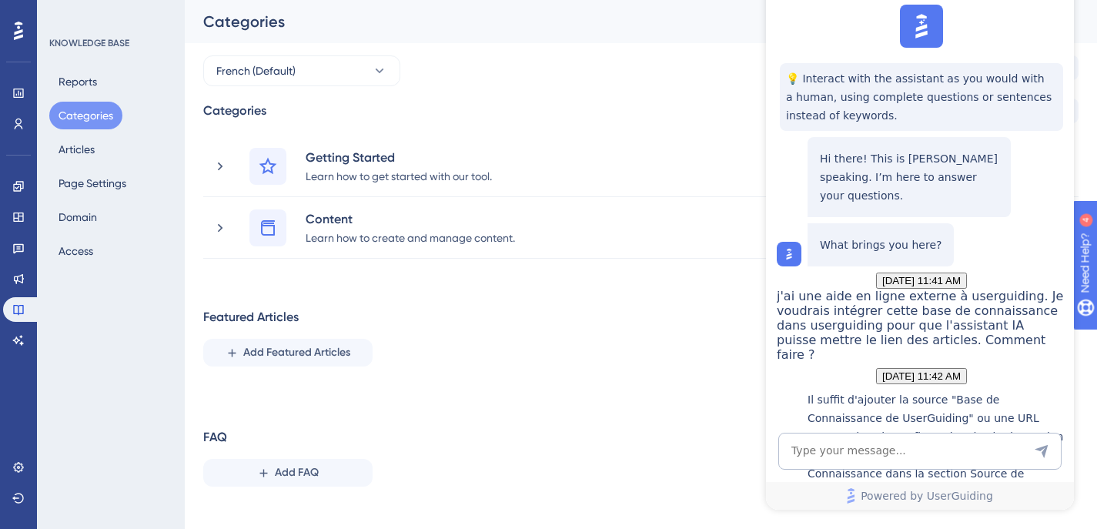
scroll to position [19, 0]
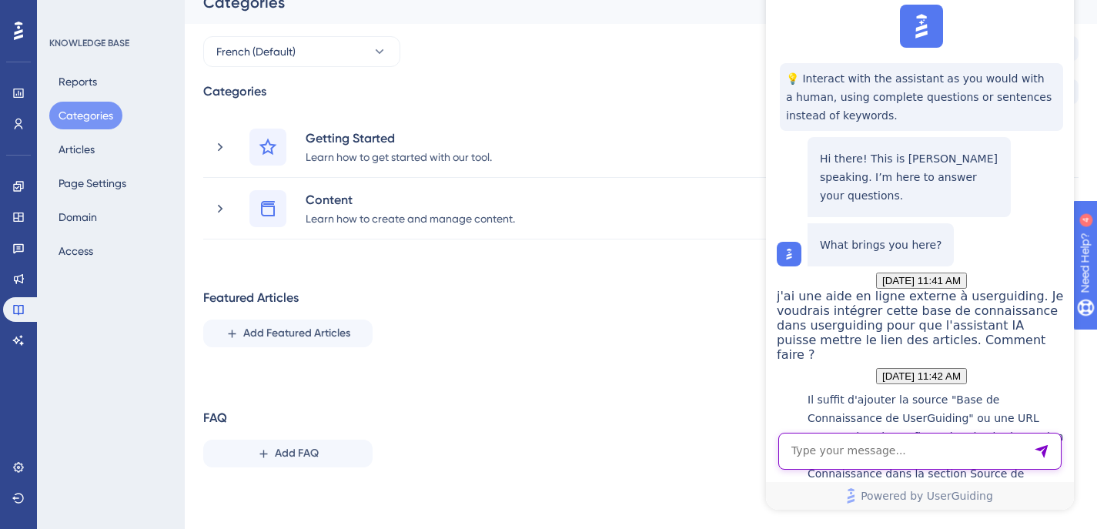
click at [856, 452] on textarea "AI Assistant Text Input" at bounding box center [919, 451] width 283 height 37
type textarea "non pour mettre les sources, la base de connaissance doit-être dans userguiding"
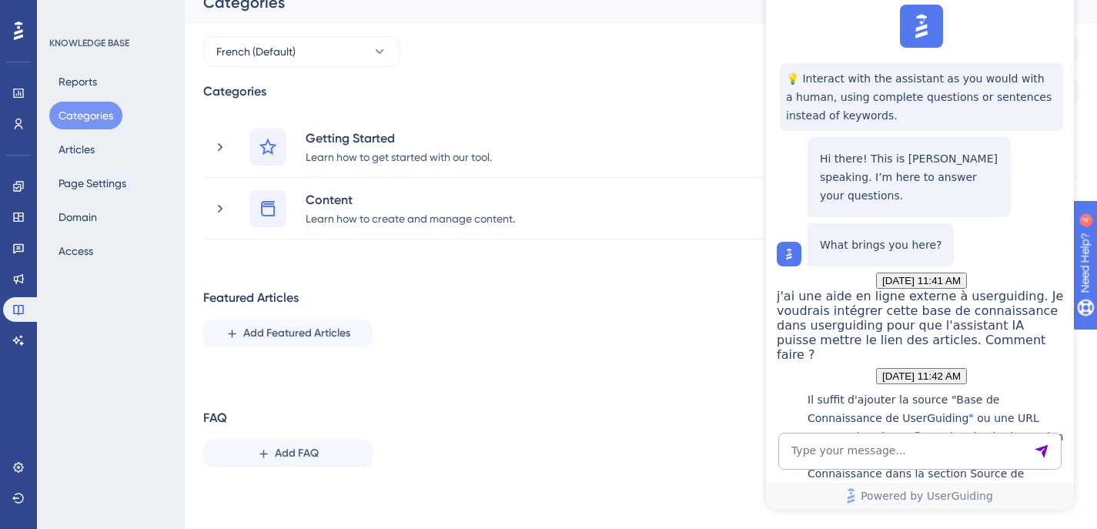
scroll to position [798, 0]
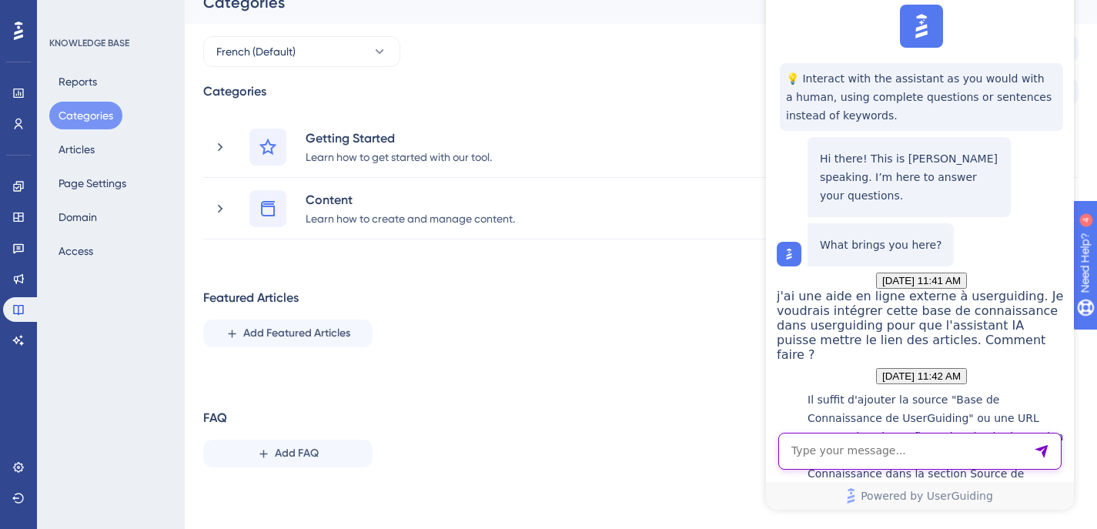
click at [847, 449] on textarea "AI Assistant Text Input" at bounding box center [919, 451] width 283 height 37
type textarea "et si je n'utilise pas zendesk ?"
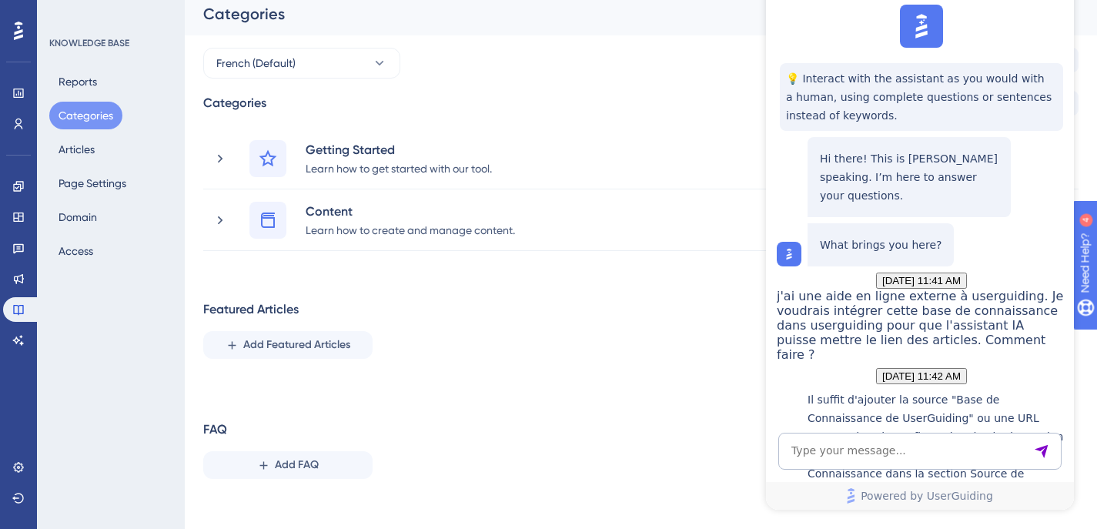
scroll to position [0, 0]
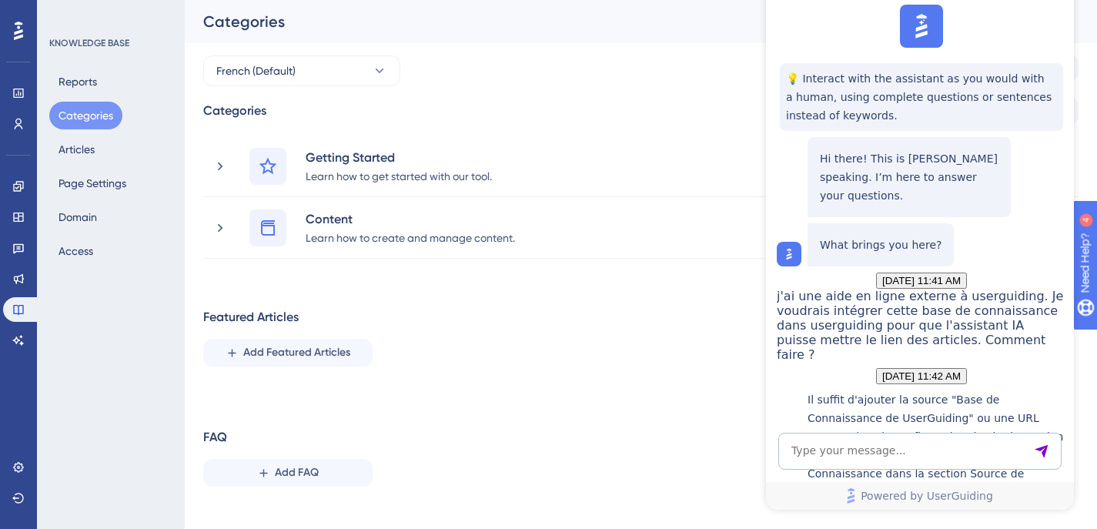
click at [108, 85] on div "Reports Categories Articles Page Settings Domain Access" at bounding box center [111, 166] width 125 height 197
click at [81, 83] on button "Reports" at bounding box center [77, 82] width 57 height 28
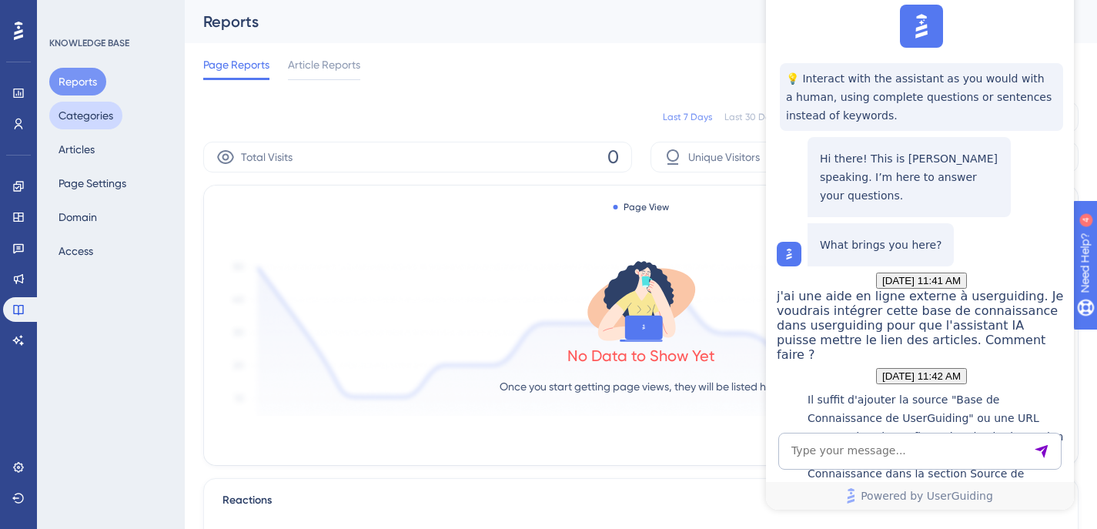
click at [78, 112] on button "Categories" at bounding box center [85, 116] width 73 height 28
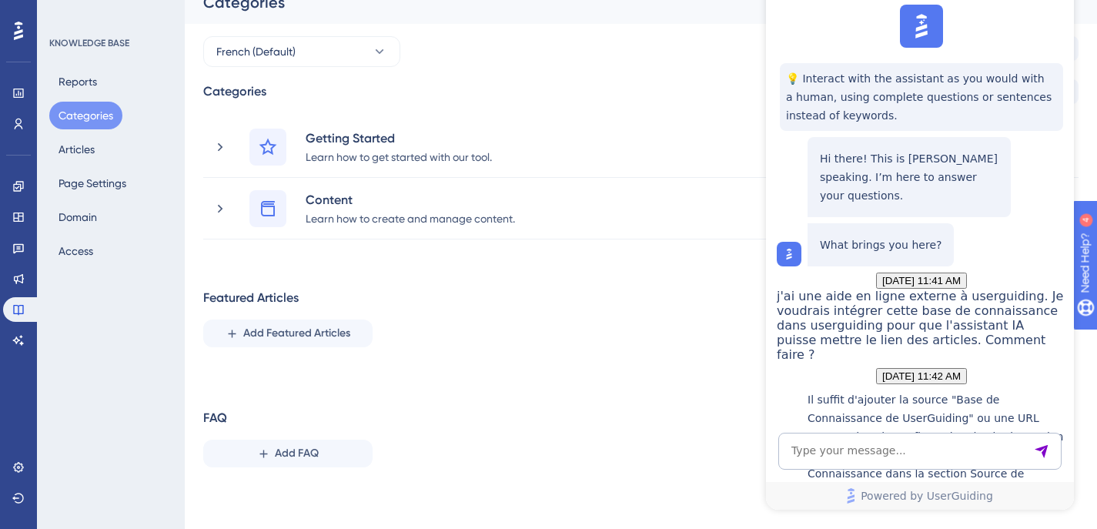
scroll to position [1132, 0]
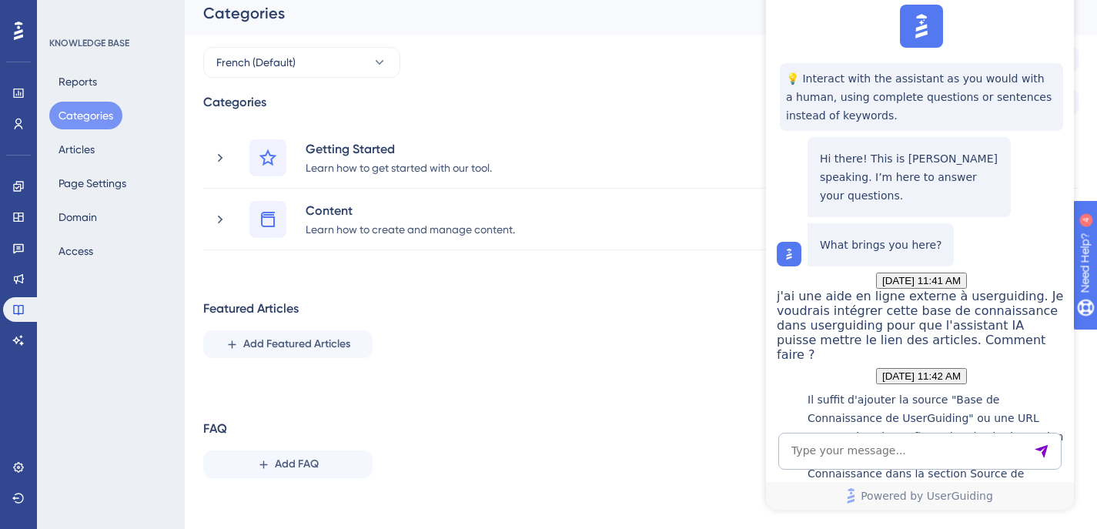
scroll to position [0, 0]
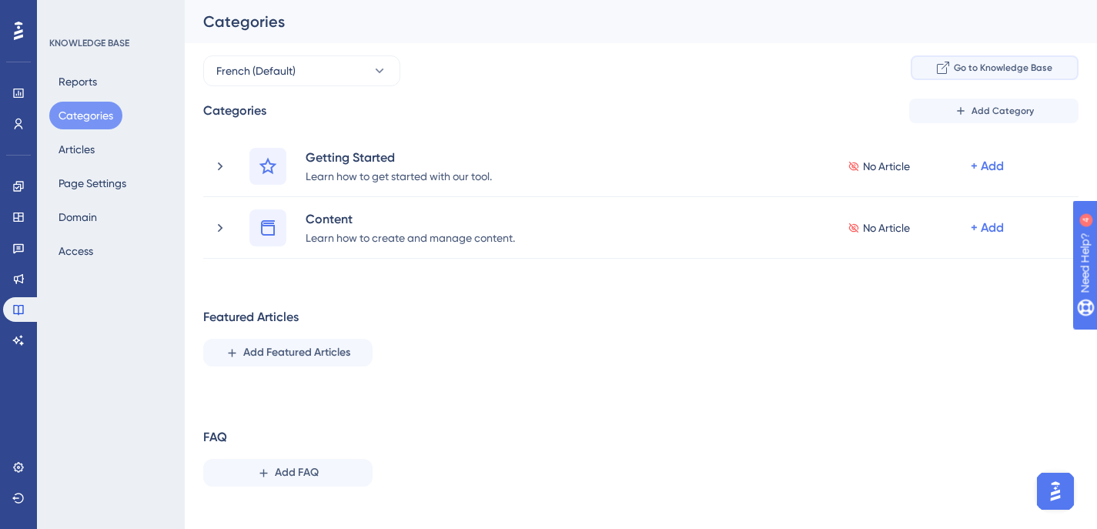
click at [1022, 74] on button "Go to Knowledge Base" at bounding box center [995, 67] width 168 height 25
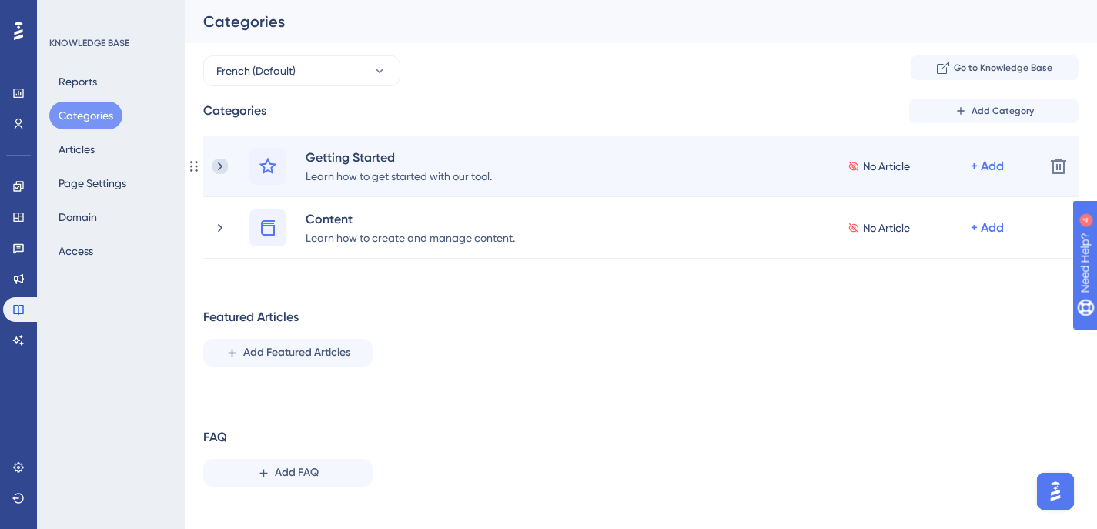
click at [218, 167] on icon at bounding box center [219, 166] width 15 height 15
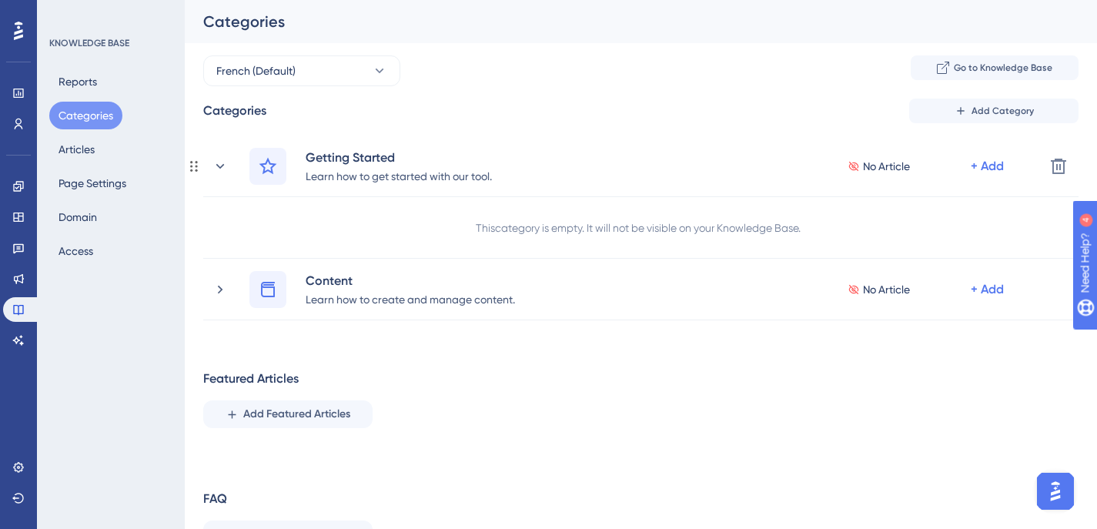
click at [218, 167] on icon at bounding box center [219, 166] width 15 height 15
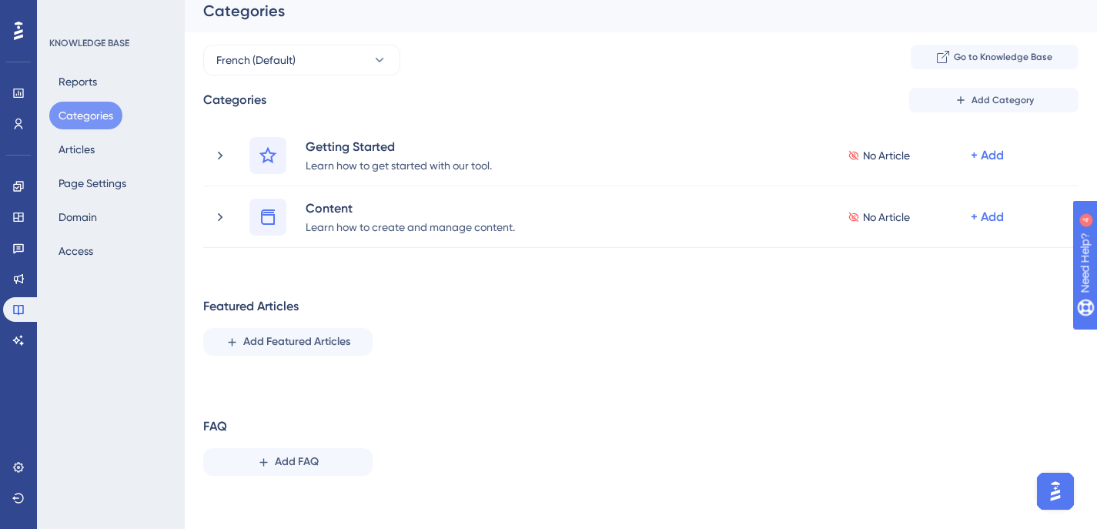
scroll to position [19, 0]
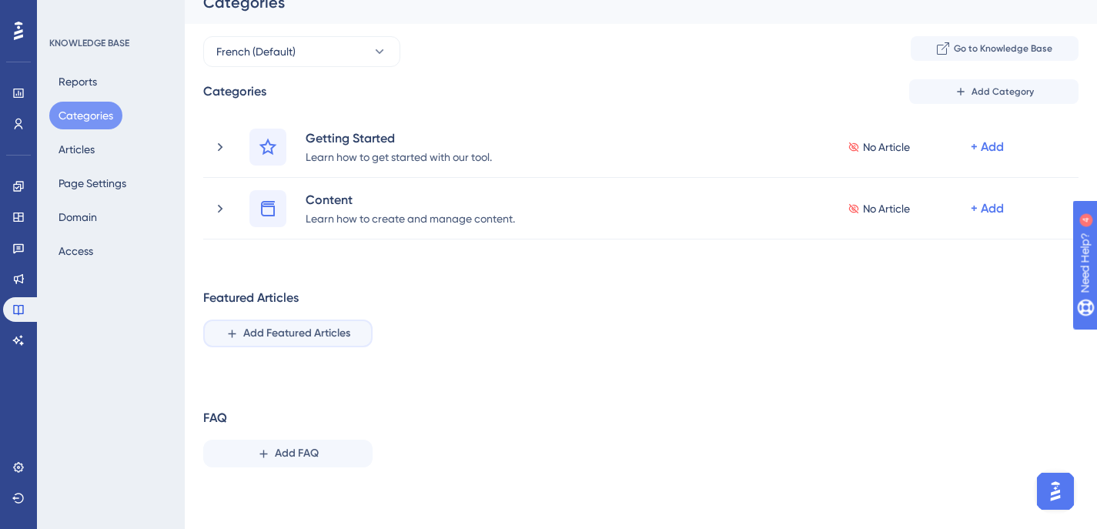
click at [309, 336] on span "Add Featured Articles" at bounding box center [296, 333] width 107 height 18
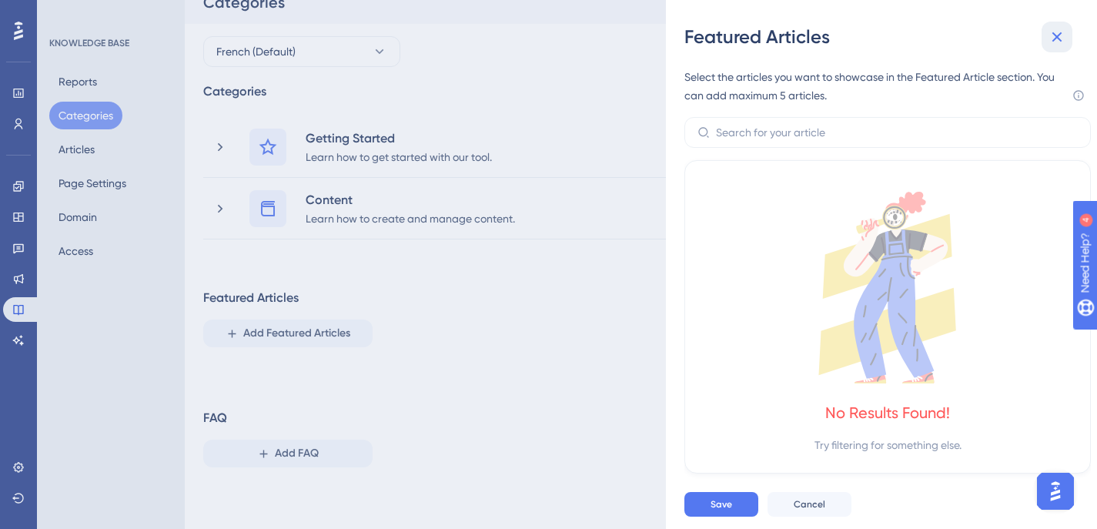
click at [1051, 34] on icon at bounding box center [1057, 37] width 18 height 18
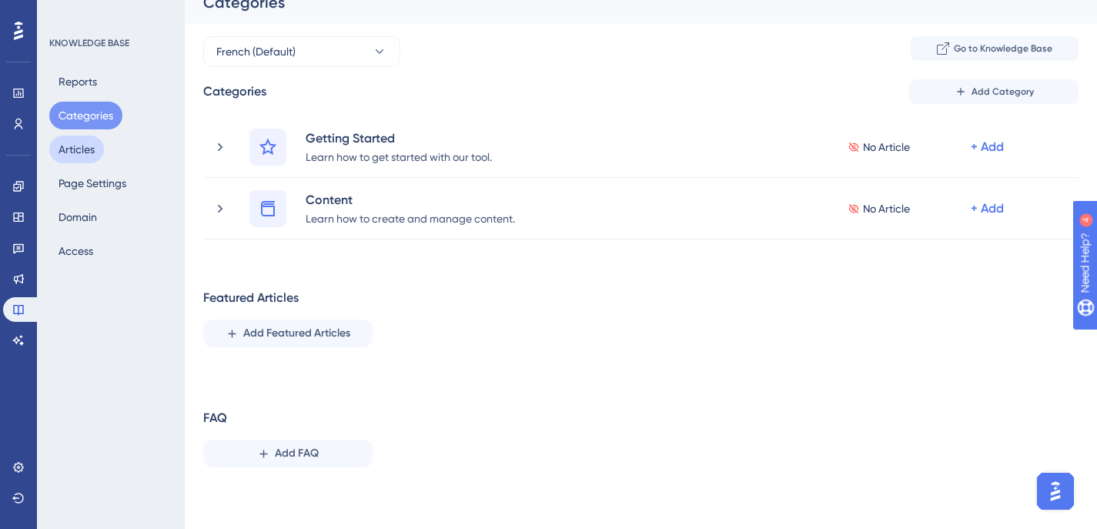
click at [99, 145] on button "Articles" at bounding box center [76, 149] width 55 height 28
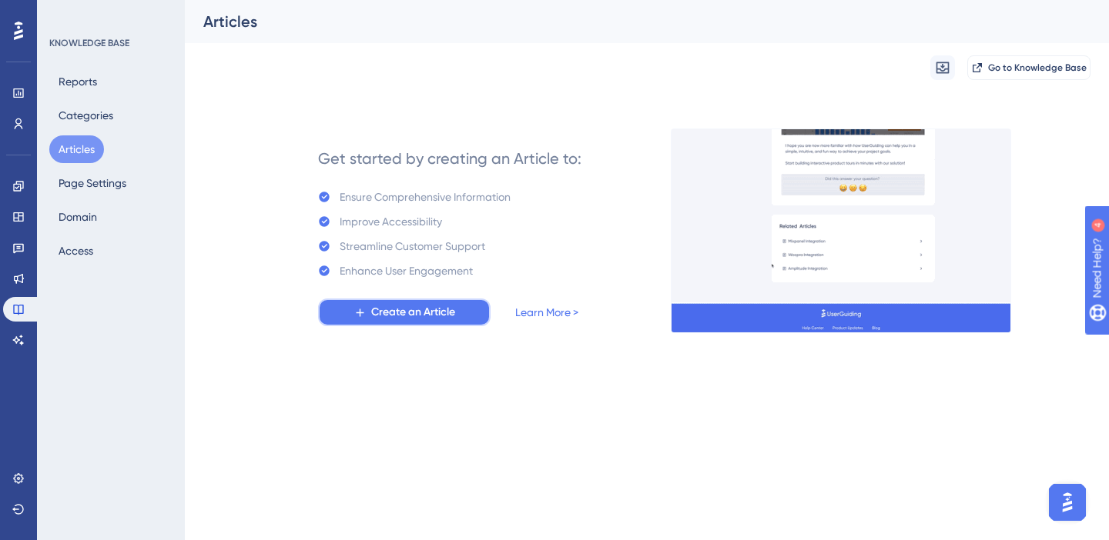
click at [408, 315] on span "Create an Article" at bounding box center [413, 312] width 84 height 18
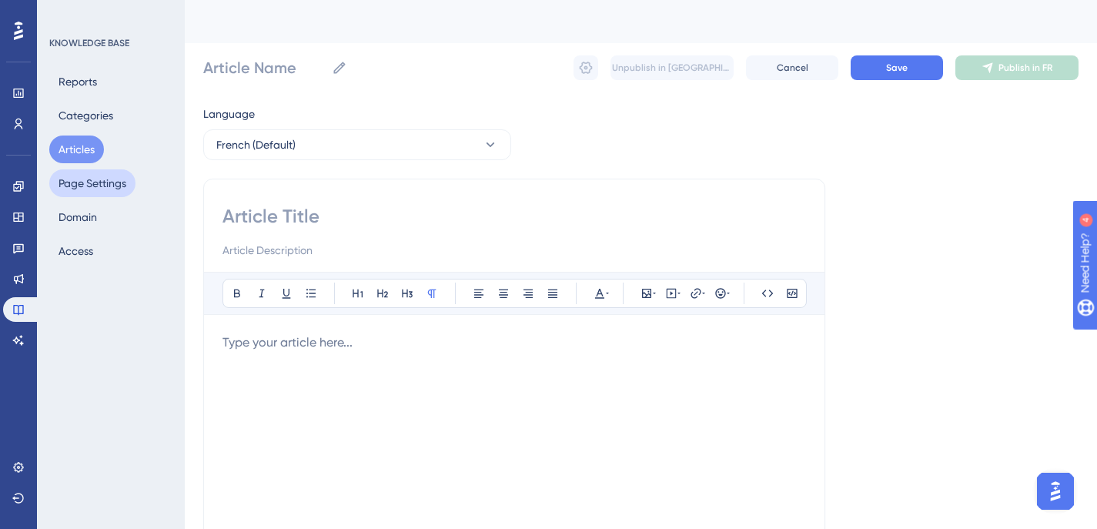
click at [83, 186] on button "Page Settings" at bounding box center [92, 183] width 86 height 28
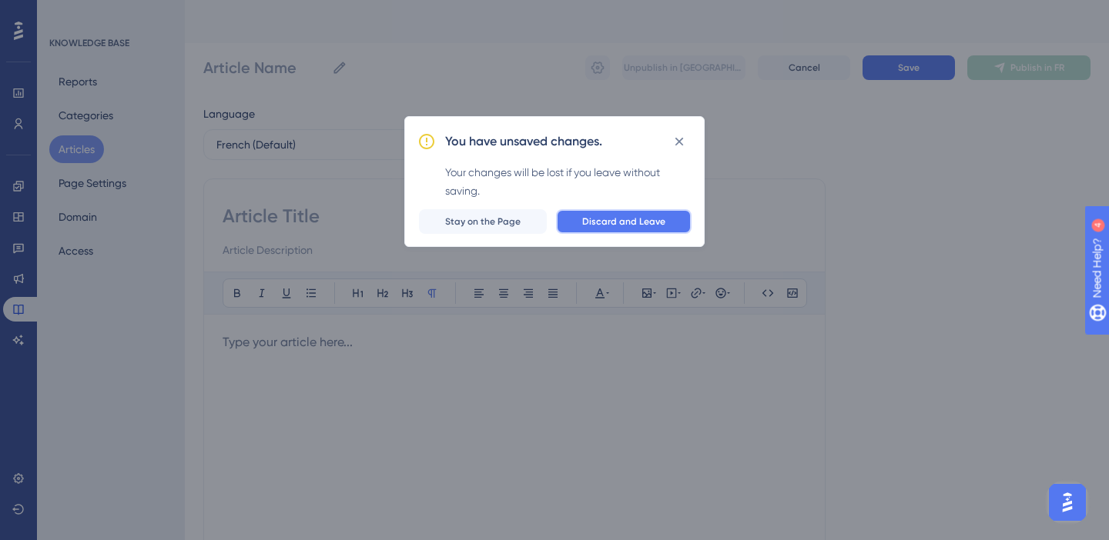
click at [603, 222] on span "Discard and Leave" at bounding box center [623, 222] width 83 height 12
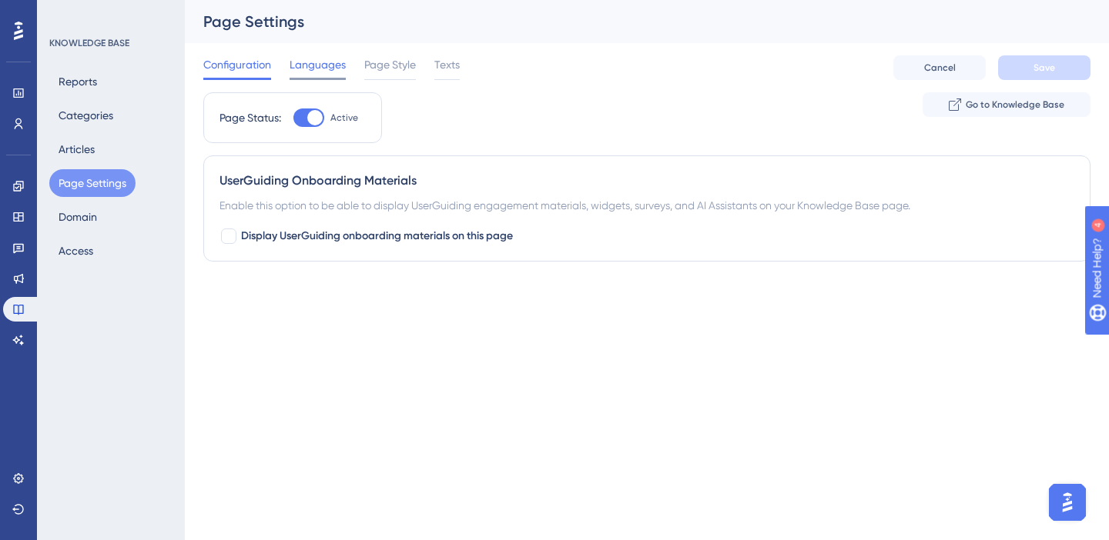
click at [299, 69] on span "Languages" at bounding box center [317, 64] width 56 height 18
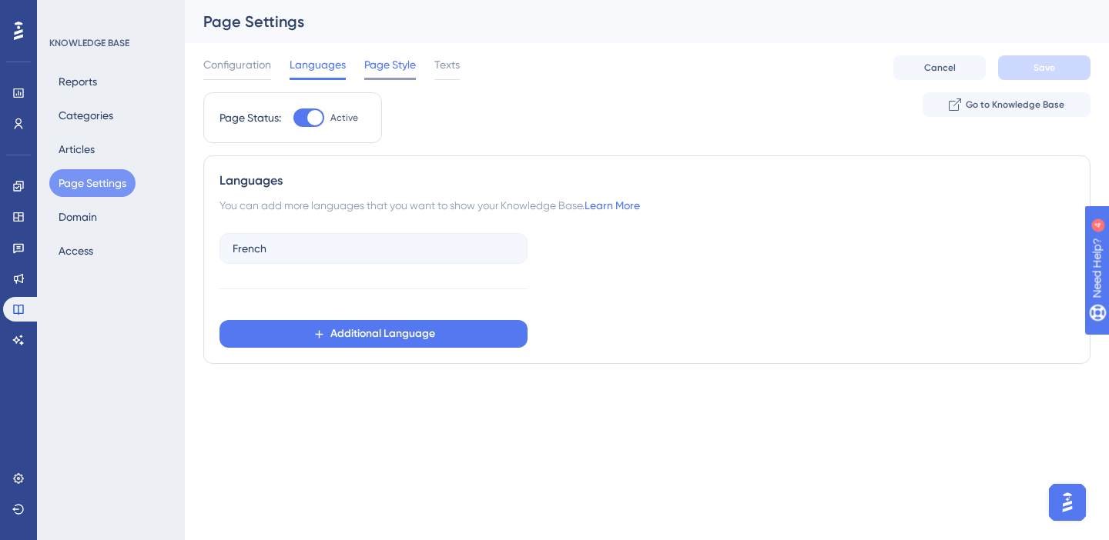
click at [368, 72] on span "Page Style" at bounding box center [390, 64] width 52 height 18
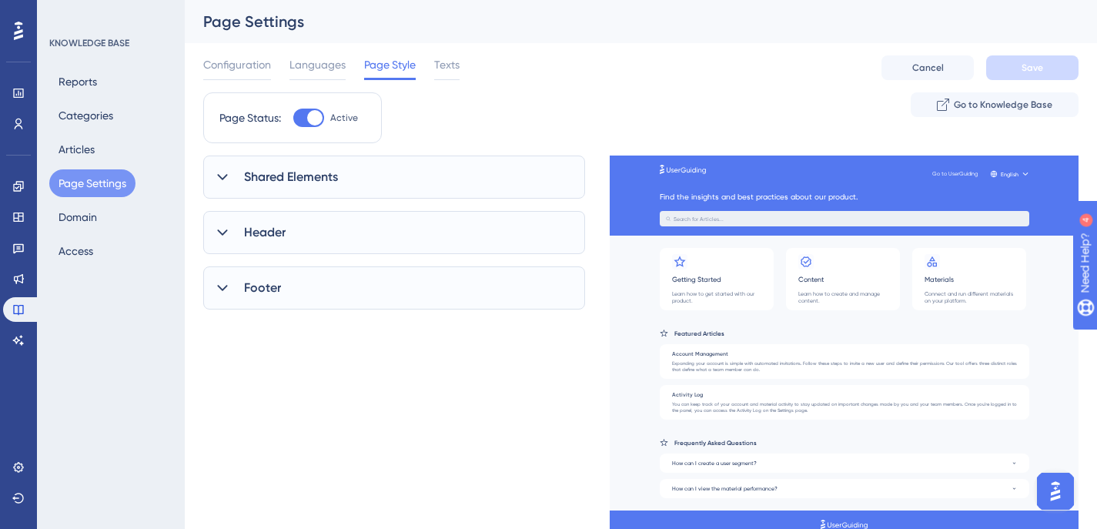
click at [463, 63] on div "Configuration Languages Page Style Texts Cancel Save" at bounding box center [640, 67] width 875 height 49
click at [452, 65] on span "Texts" at bounding box center [446, 64] width 25 height 18
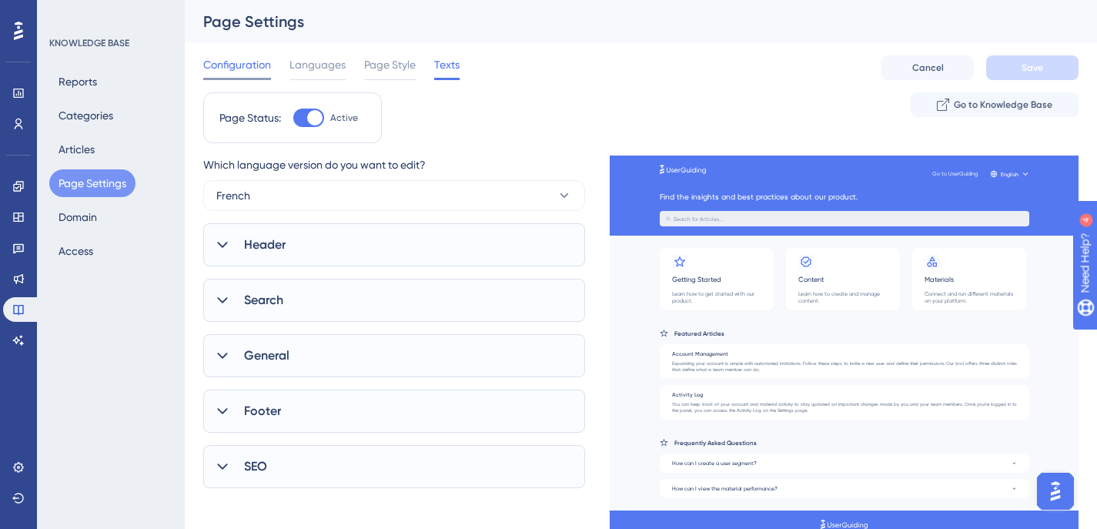
click at [255, 69] on span "Configuration" at bounding box center [237, 64] width 68 height 18
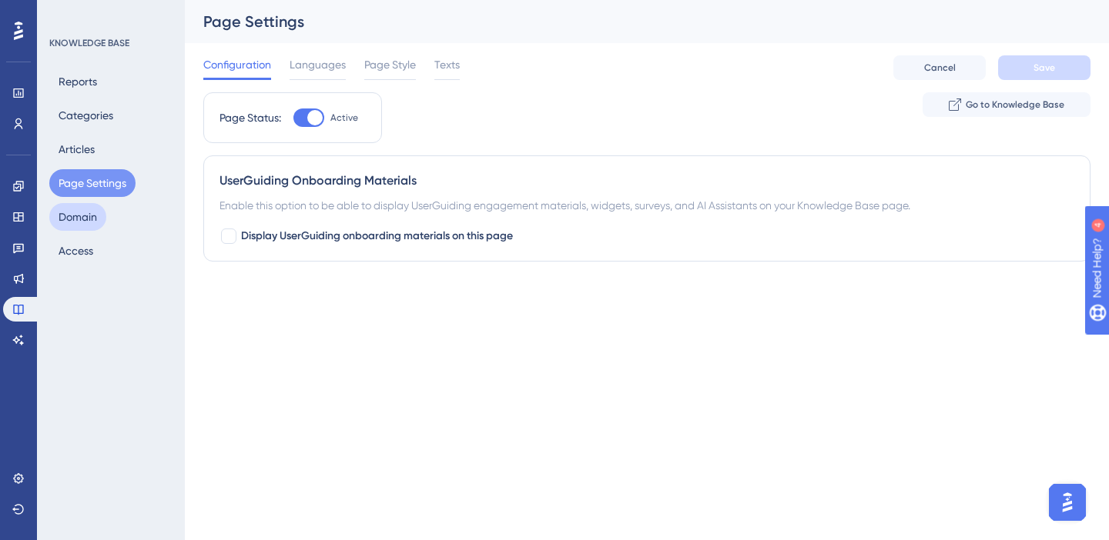
click at [75, 213] on button "Domain" at bounding box center [77, 217] width 57 height 28
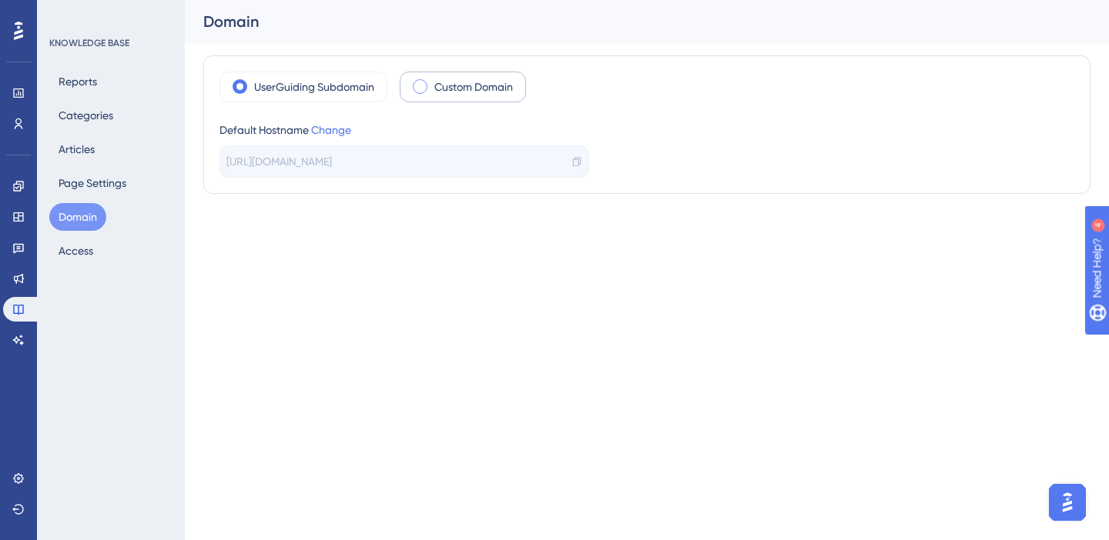
click at [446, 88] on label "Custom Domain" at bounding box center [473, 87] width 79 height 18
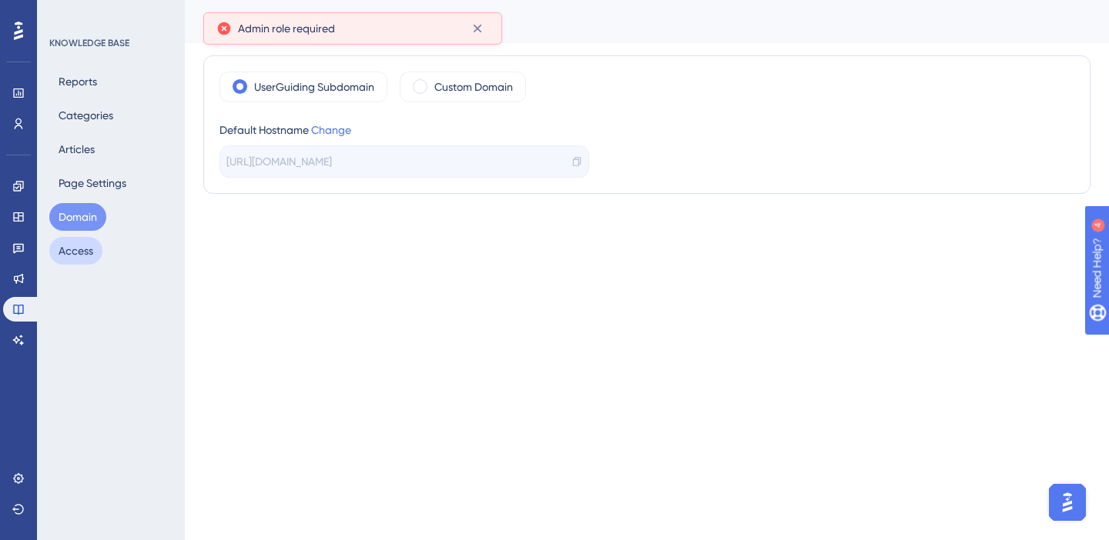
click at [92, 247] on button "Access" at bounding box center [75, 251] width 53 height 28
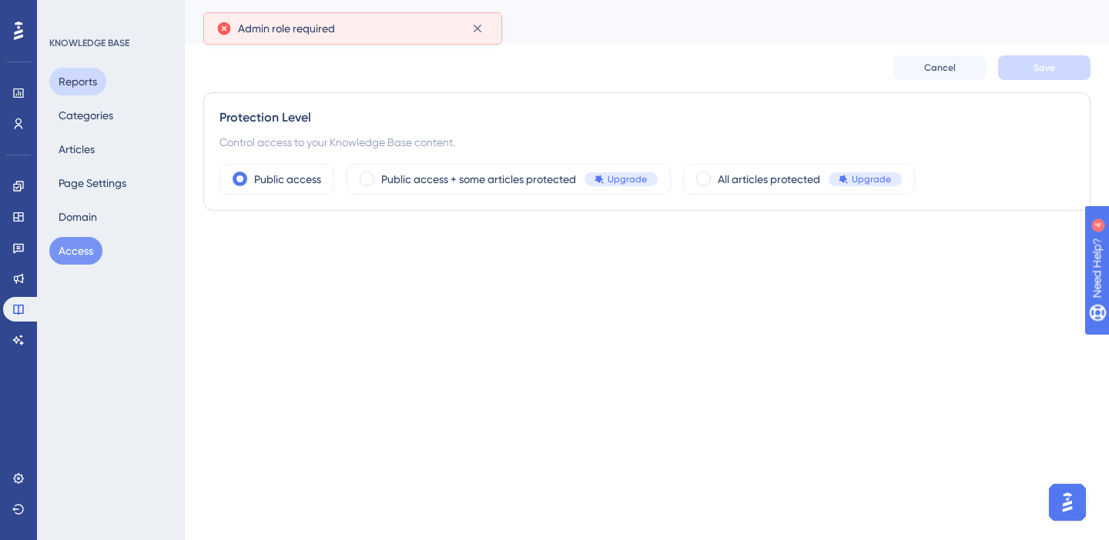
click at [95, 89] on button "Reports" at bounding box center [77, 82] width 57 height 28
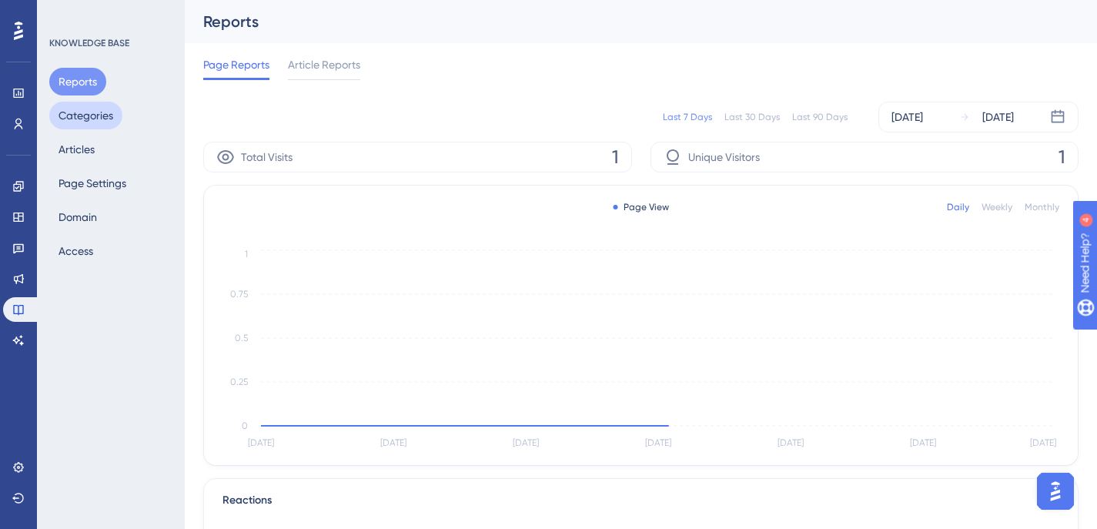
click at [83, 117] on button "Categories" at bounding box center [85, 116] width 73 height 28
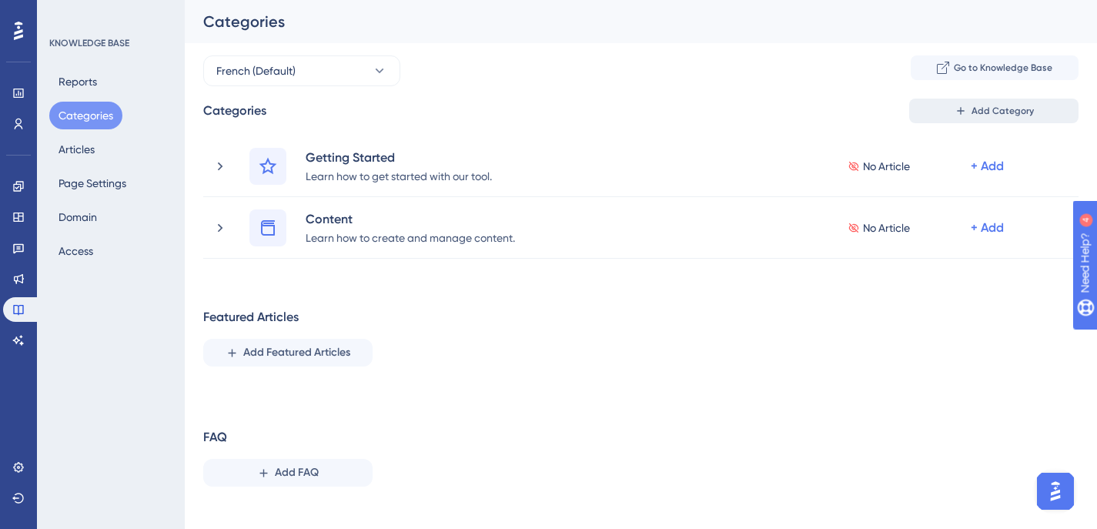
click at [961, 111] on icon at bounding box center [960, 110] width 7 height 7
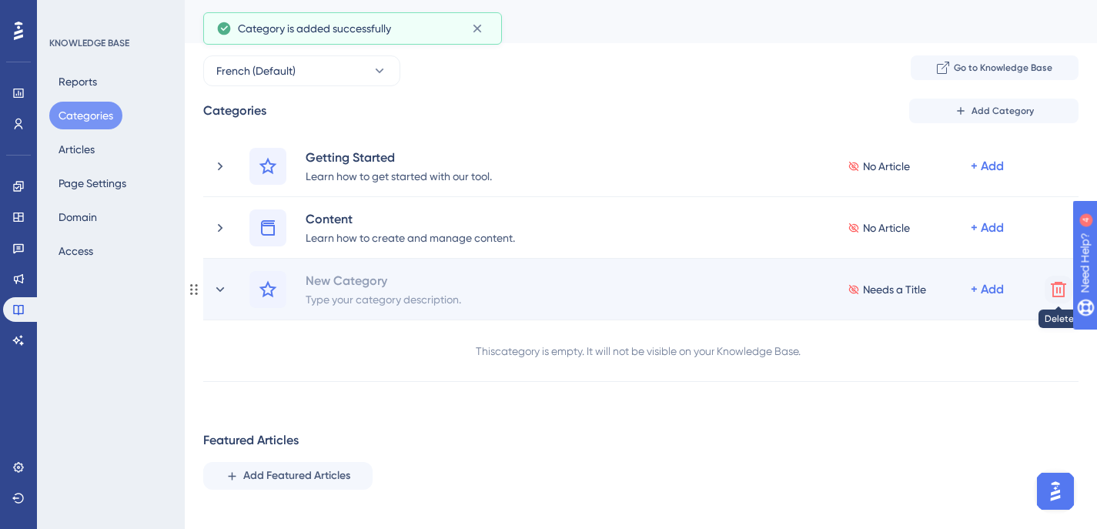
click at [1050, 291] on icon at bounding box center [1058, 289] width 18 height 18
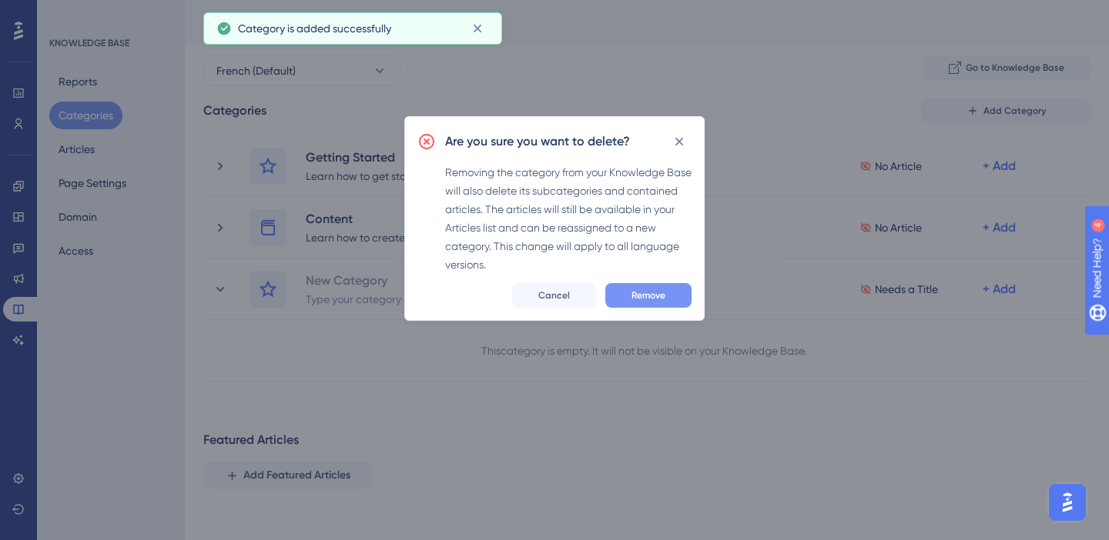
click at [644, 300] on span "Remove" at bounding box center [648, 295] width 34 height 12
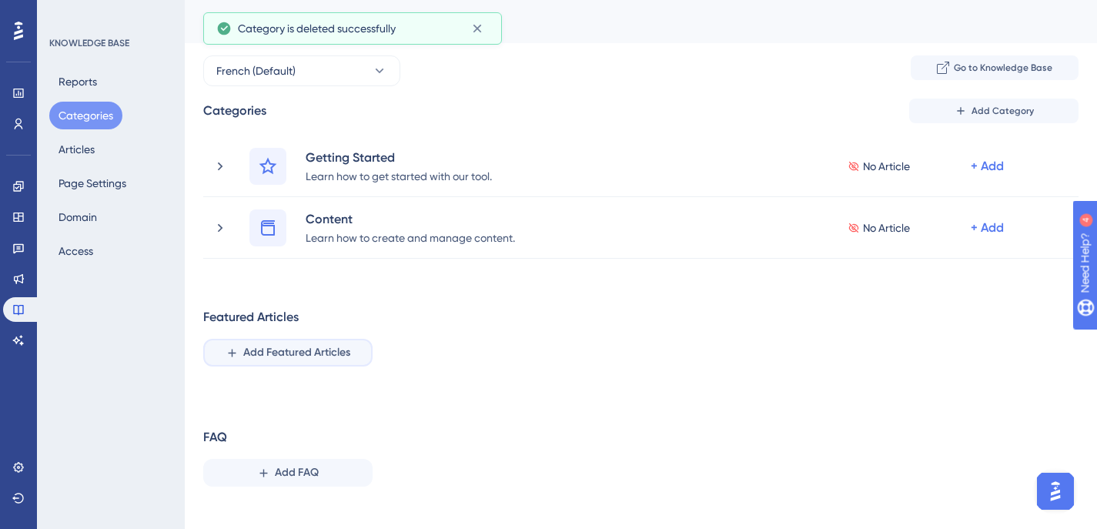
click at [288, 361] on span "Add Featured Articles" at bounding box center [296, 352] width 107 height 18
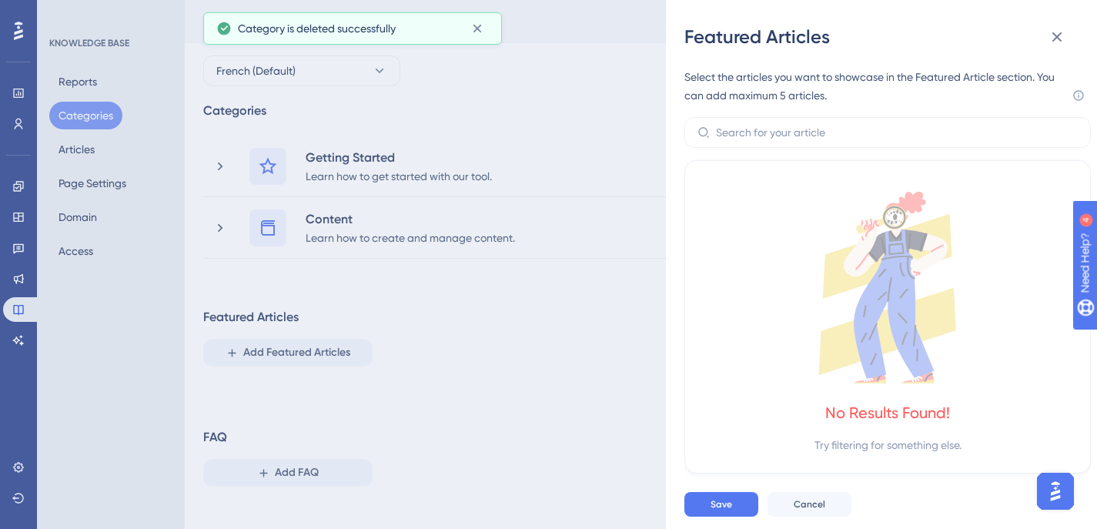
click at [444, 370] on div "Featured Articles Select the articles you want to showcase in the Featured Arti…" at bounding box center [548, 264] width 1097 height 529
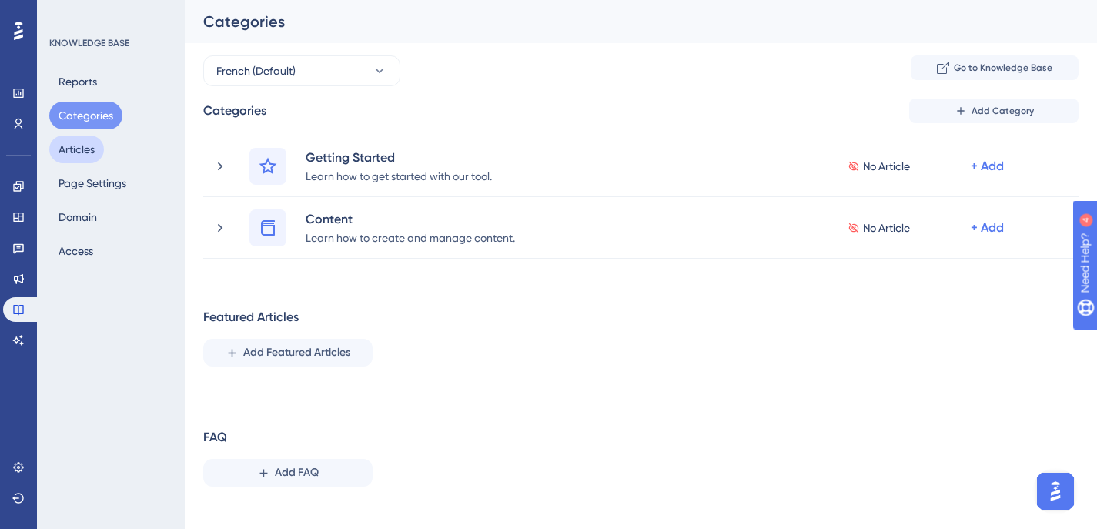
click at [101, 156] on button "Articles" at bounding box center [76, 149] width 55 height 28
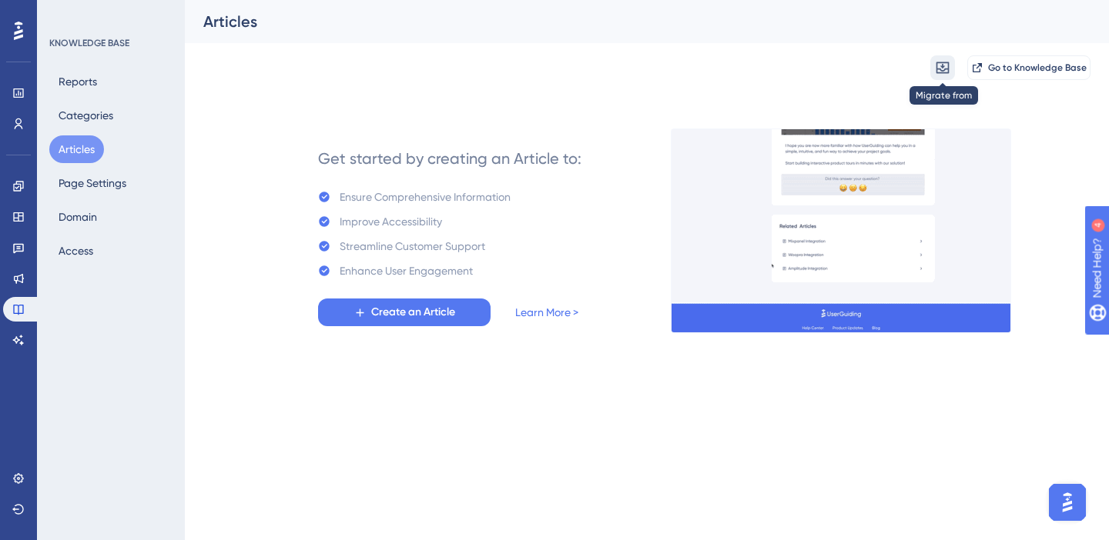
click at [943, 71] on icon at bounding box center [942, 68] width 13 height 12
click at [973, 139] on span "from Intercom" at bounding box center [986, 142] width 69 height 18
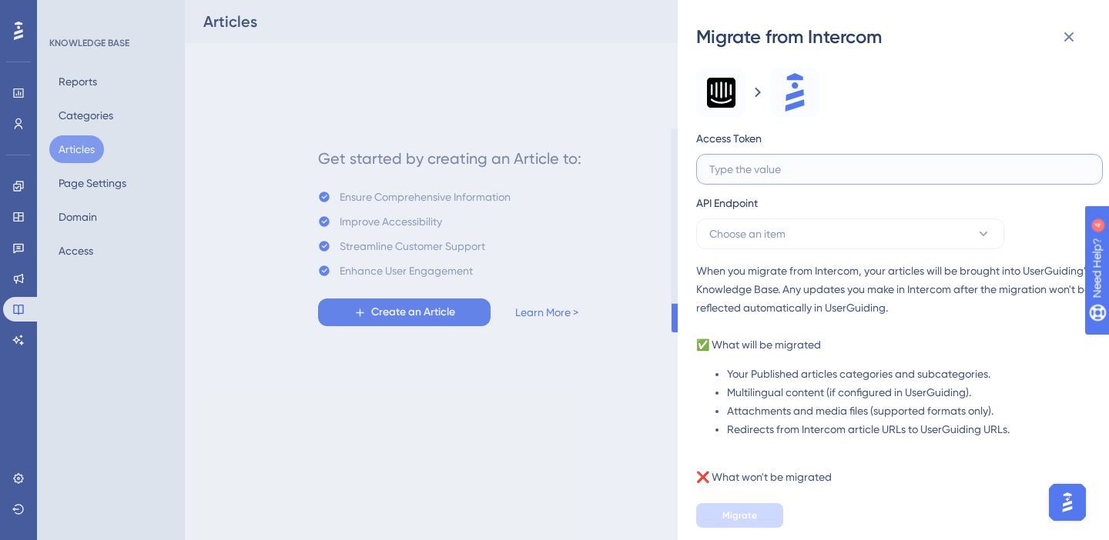
click at [917, 172] on input "text" at bounding box center [899, 169] width 380 height 17
click at [818, 232] on button "Choose an item" at bounding box center [850, 234] width 308 height 31
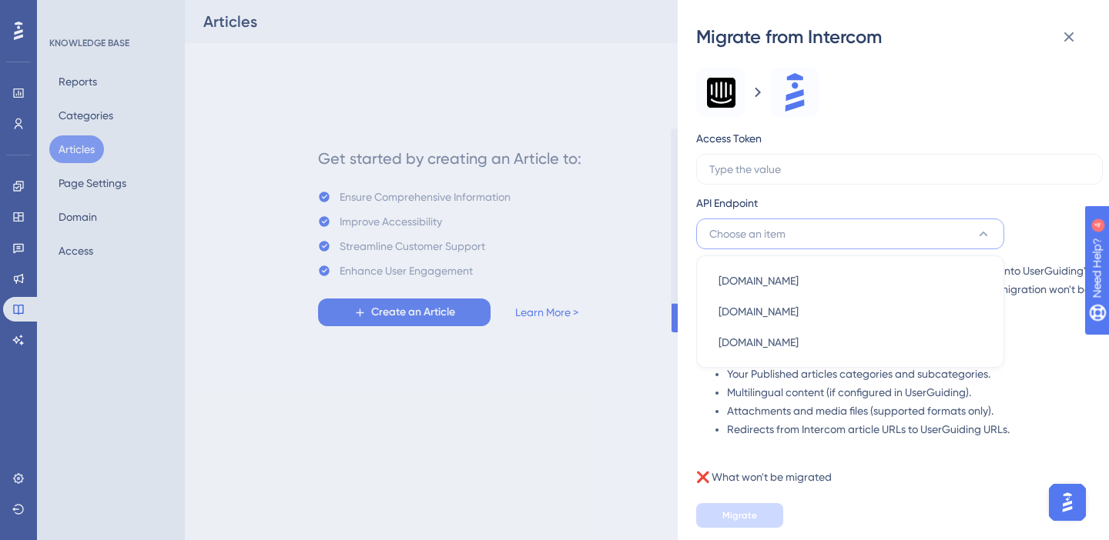
click at [818, 232] on button "Choose an item" at bounding box center [850, 234] width 308 height 31
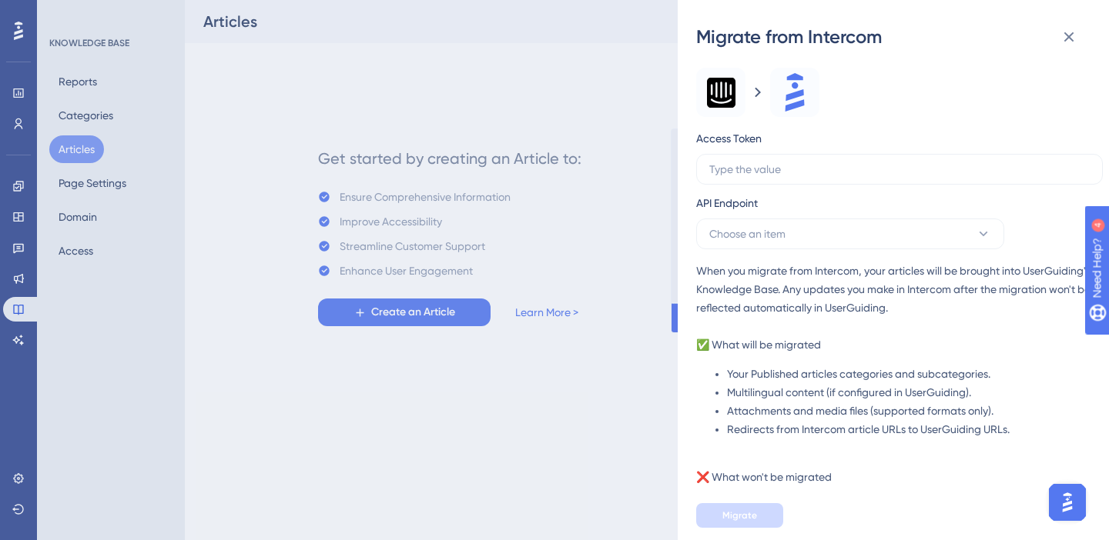
click at [888, 122] on div "Access Token API Endpoint Choose an item When you migrate from Intercom, your a…" at bounding box center [899, 343] width 406 height 551
click at [1062, 32] on icon at bounding box center [1068, 37] width 18 height 18
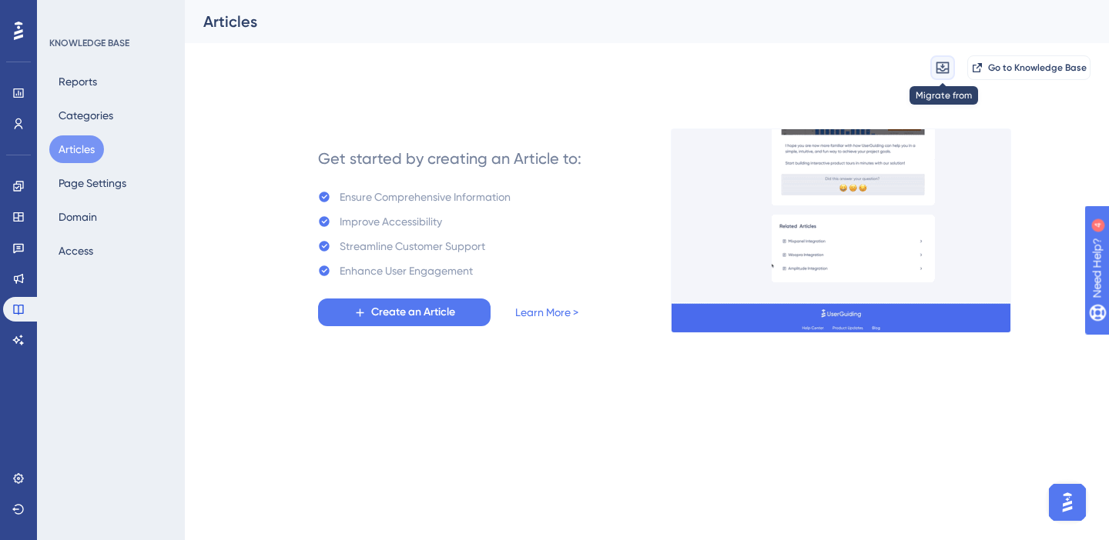
click at [934, 73] on button at bounding box center [942, 67] width 25 height 25
click at [801, 79] on div "Migrate from from Zendesk from Zendesk from Intercom from Intercom Go to Knowle…" at bounding box center [646, 67] width 887 height 49
click at [1003, 62] on span "Go to Knowledge Base" at bounding box center [1037, 68] width 99 height 12
click at [550, 314] on link "Learn More >" at bounding box center [546, 312] width 63 height 18
click at [426, 320] on span "Create an Article" at bounding box center [413, 312] width 84 height 18
